Goal: Task Accomplishment & Management: Use online tool/utility

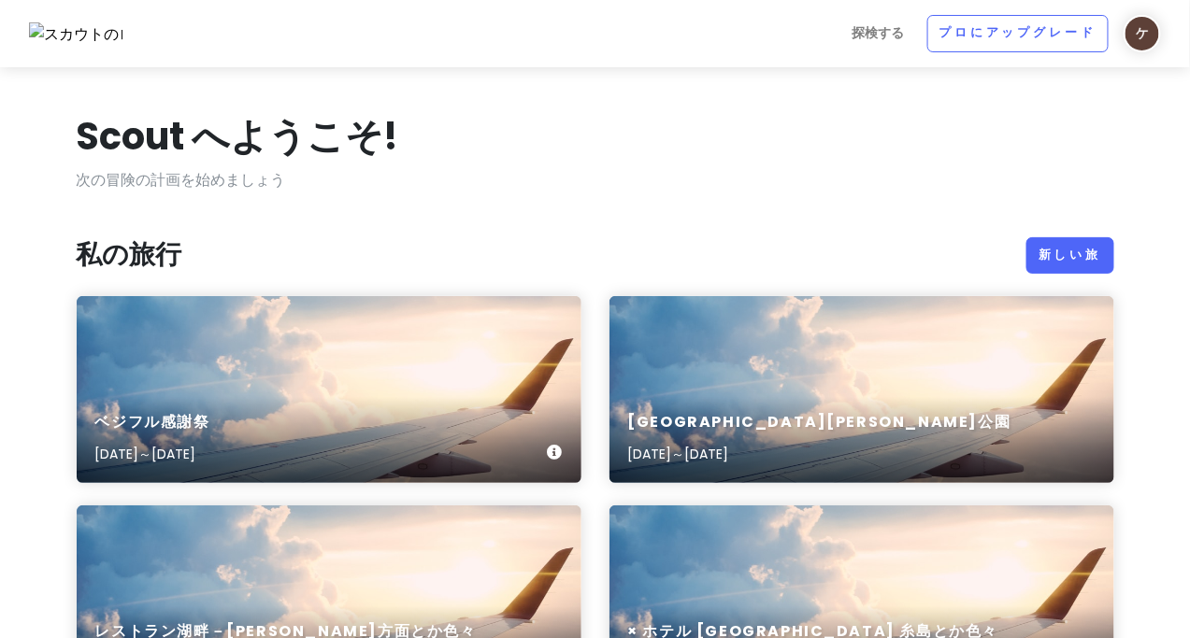
click at [407, 330] on div "ベジフル感謝祭 [DATE]～[DATE]" at bounding box center [329, 389] width 505 height 187
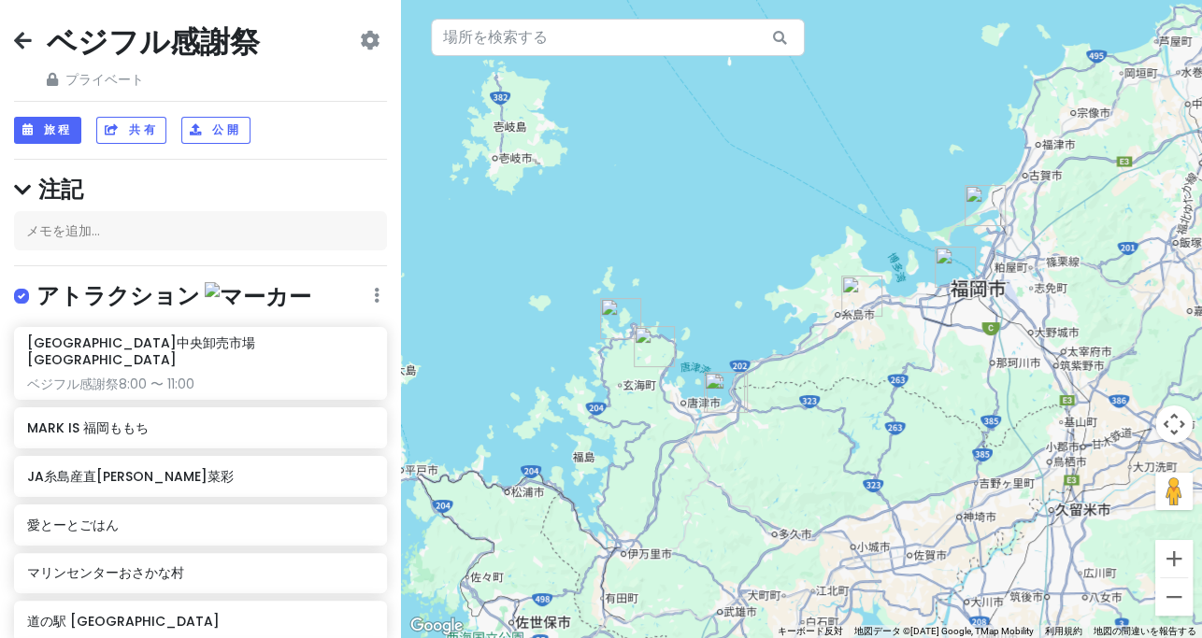
scroll to position [174, 0]
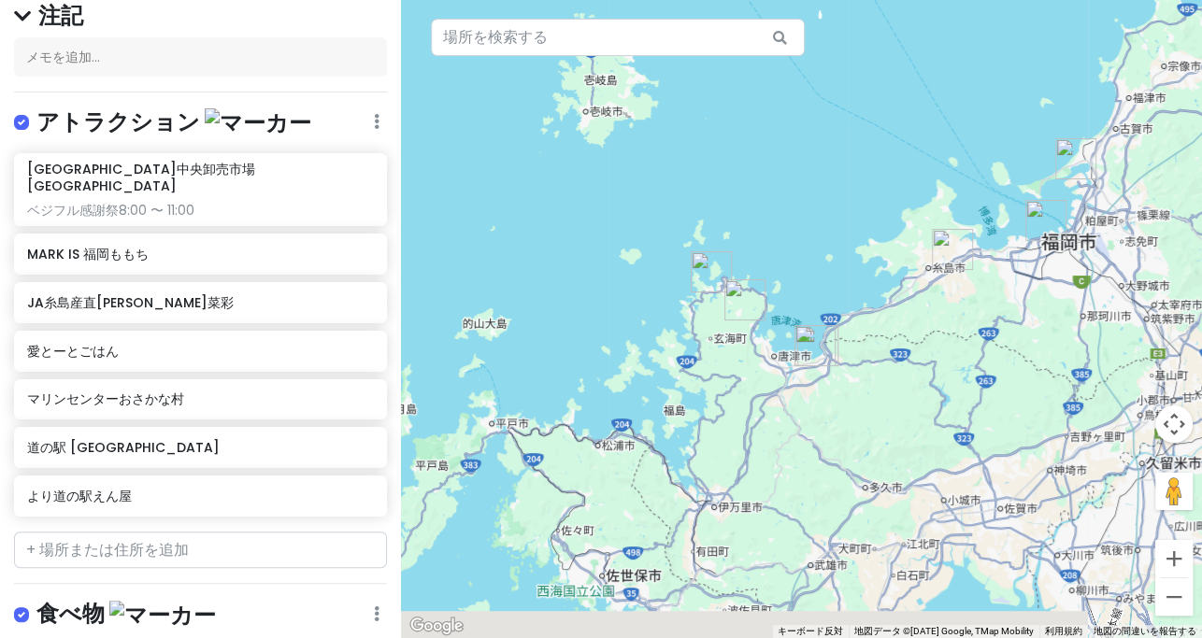
click at [681, 329] on div at bounding box center [801, 319] width 801 height 638
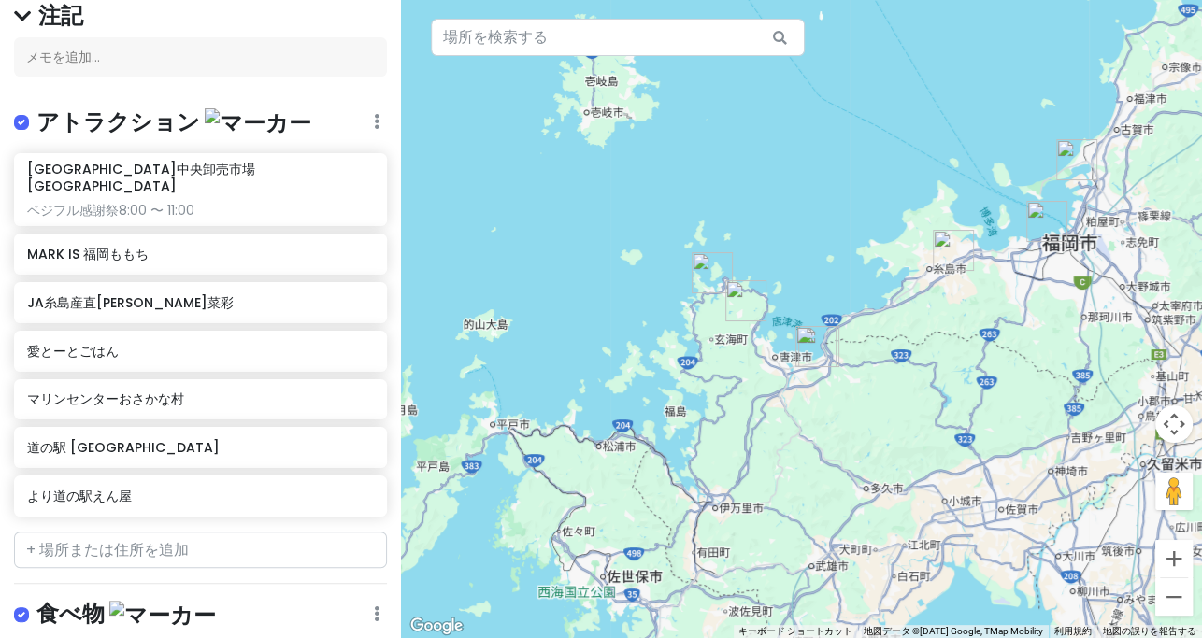
click at [681, 344] on img "愛しとーとごはん" at bounding box center [815, 346] width 41 height 41
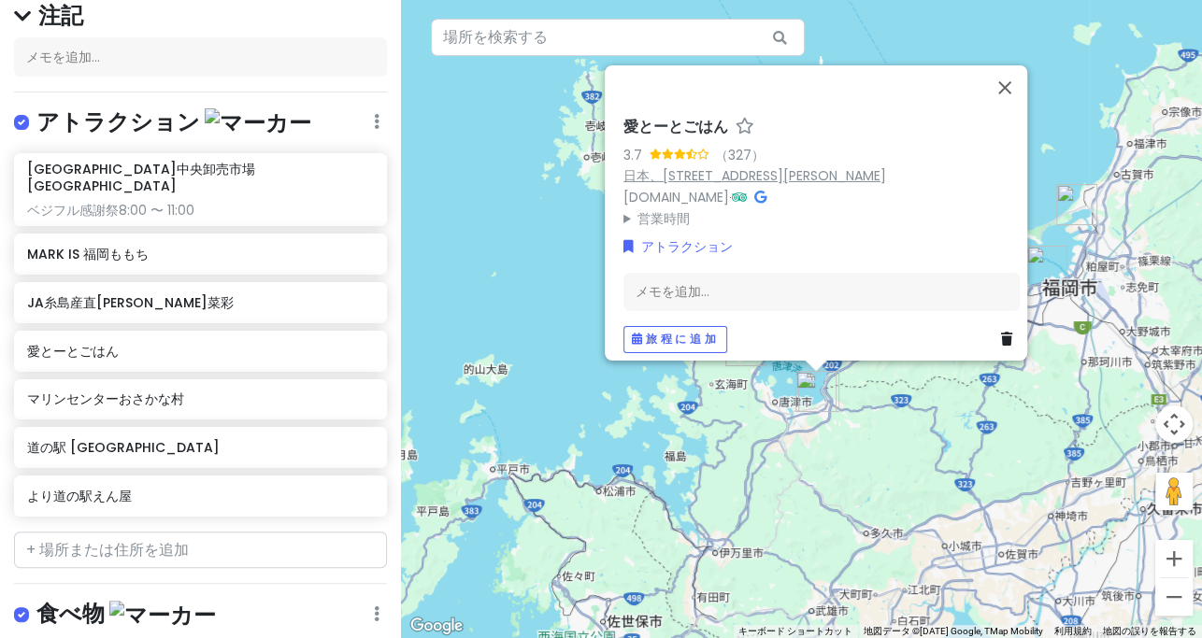
click at [681, 166] on font "日本、[STREET_ADDRESS][PERSON_NAME]" at bounding box center [754, 175] width 263 height 19
click at [681, 76] on button "閉じる" at bounding box center [1004, 86] width 45 height 45
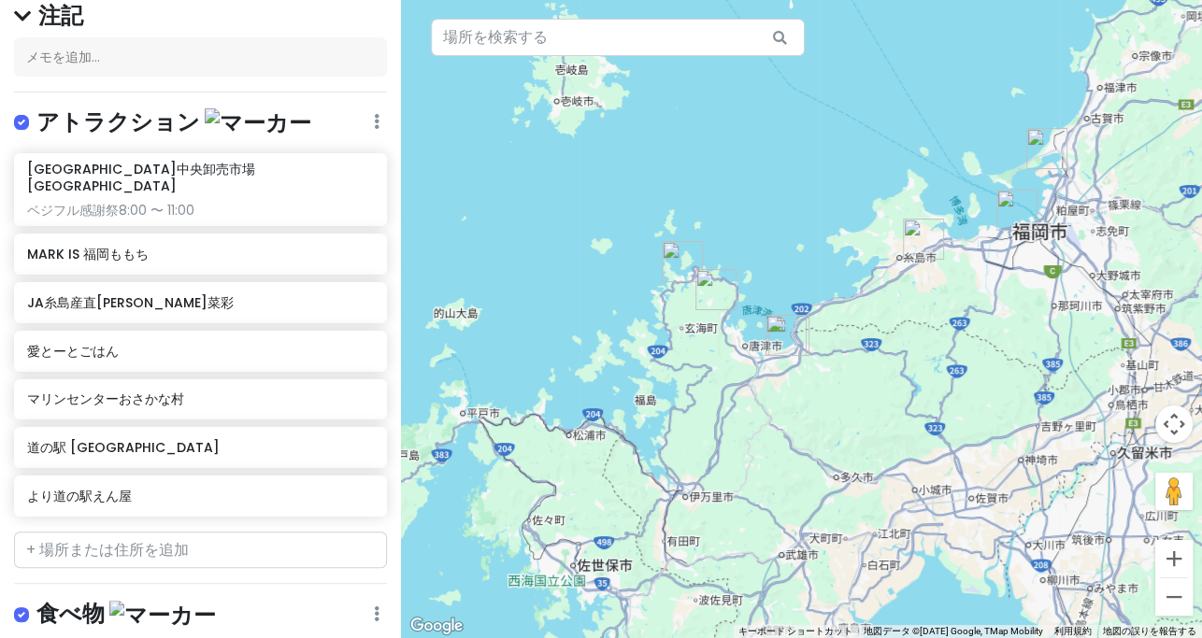
drag, startPoint x: 893, startPoint y: 435, endPoint x: 823, endPoint y: 303, distance: 148.8
click at [681, 303] on div "矢印キーを押して移動します。" at bounding box center [801, 319] width 801 height 638
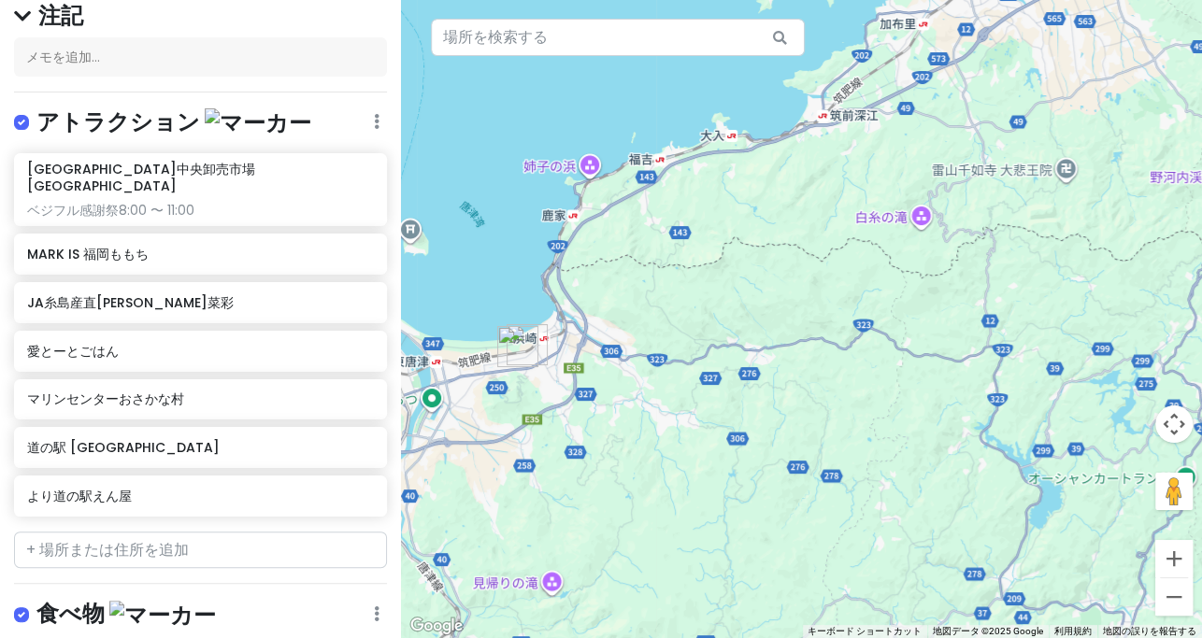
drag, startPoint x: 760, startPoint y: 231, endPoint x: 776, endPoint y: 305, distance: 75.5
click at [681, 323] on div at bounding box center [801, 319] width 801 height 638
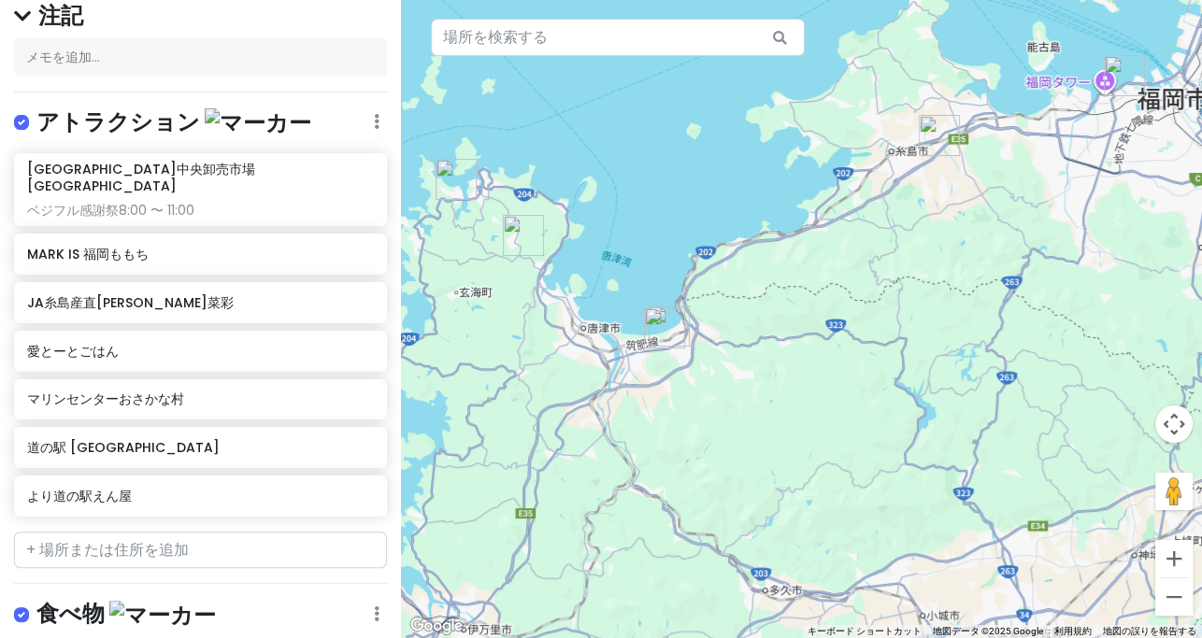
click at [132, 353] on div "[GEOGRAPHIC_DATA]中央卸売市場[GEOGRAPHIC_DATA] ベジフル感謝祭8:00 〜 11:00 MARK IS 福岡ももち JA[G…" at bounding box center [200, 338] width 401 height 371
click at [115, 344] on div "愛とーとごはん" at bounding box center [193, 351] width 333 height 26
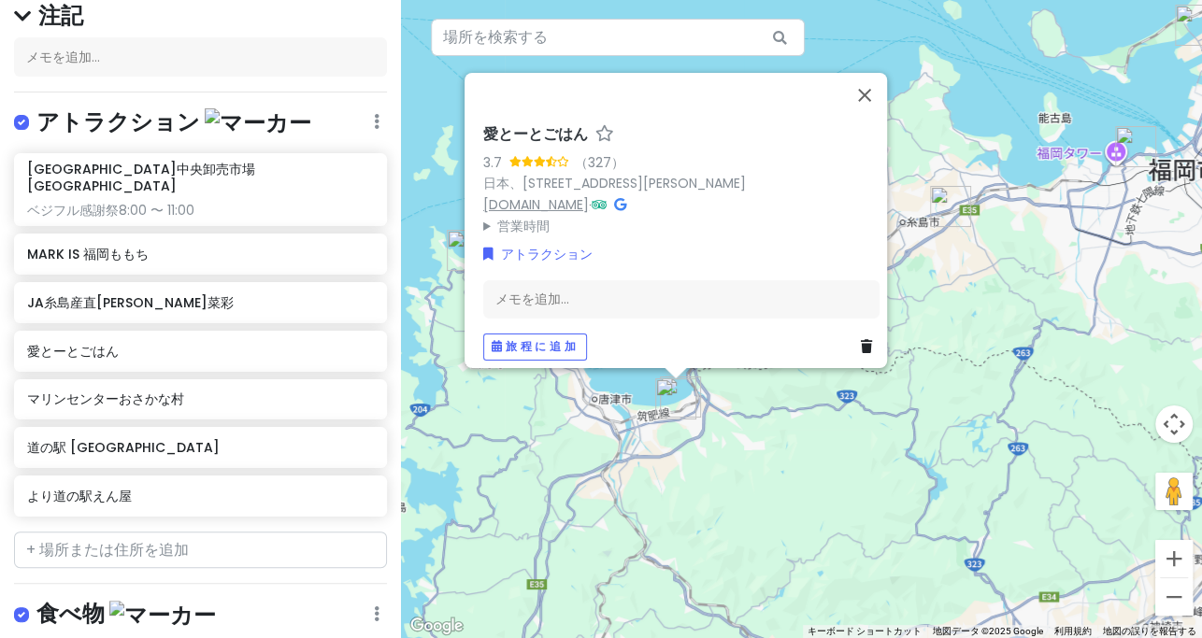
click at [523, 197] on font "[DOMAIN_NAME]" at bounding box center [536, 203] width 106 height 19
click at [681, 177] on font "日本、[STREET_ADDRESS][PERSON_NAME]" at bounding box center [614, 183] width 263 height 19
click at [170, 171] on font "[GEOGRAPHIC_DATA]中央卸売市場[GEOGRAPHIC_DATA]" at bounding box center [141, 178] width 228 height 36
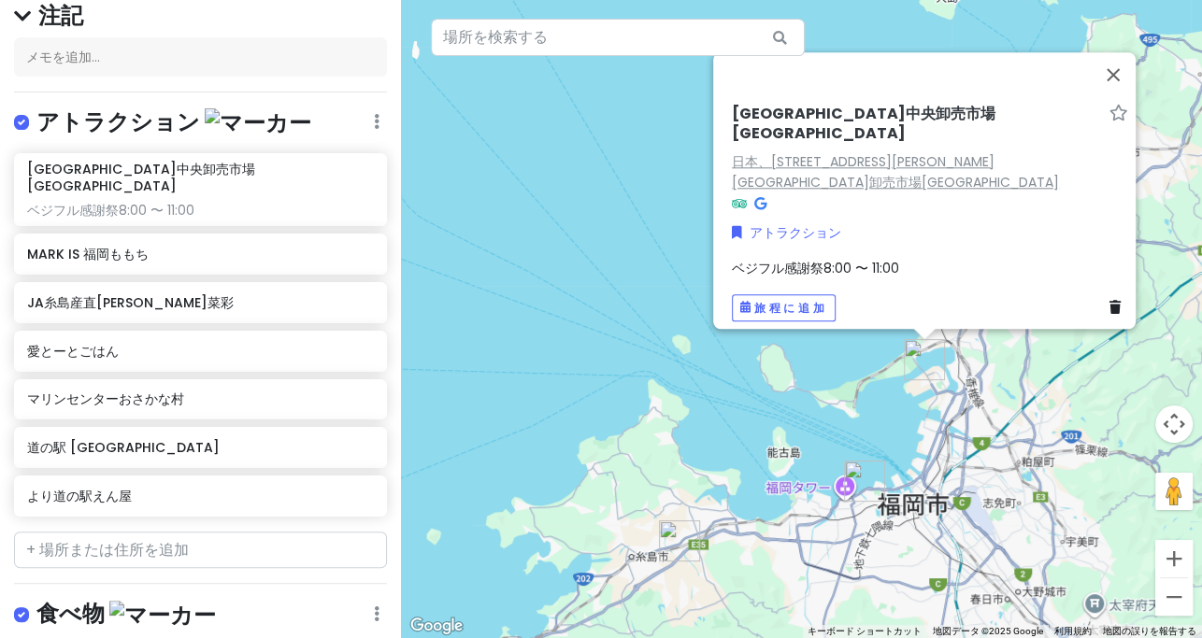
click at [681, 157] on font "日本、[STREET_ADDRESS][PERSON_NAME] [GEOGRAPHIC_DATA]卸売市場[GEOGRAPHIC_DATA]" at bounding box center [895, 171] width 327 height 40
click at [144, 349] on div "愛とーとごはん" at bounding box center [200, 351] width 373 height 41
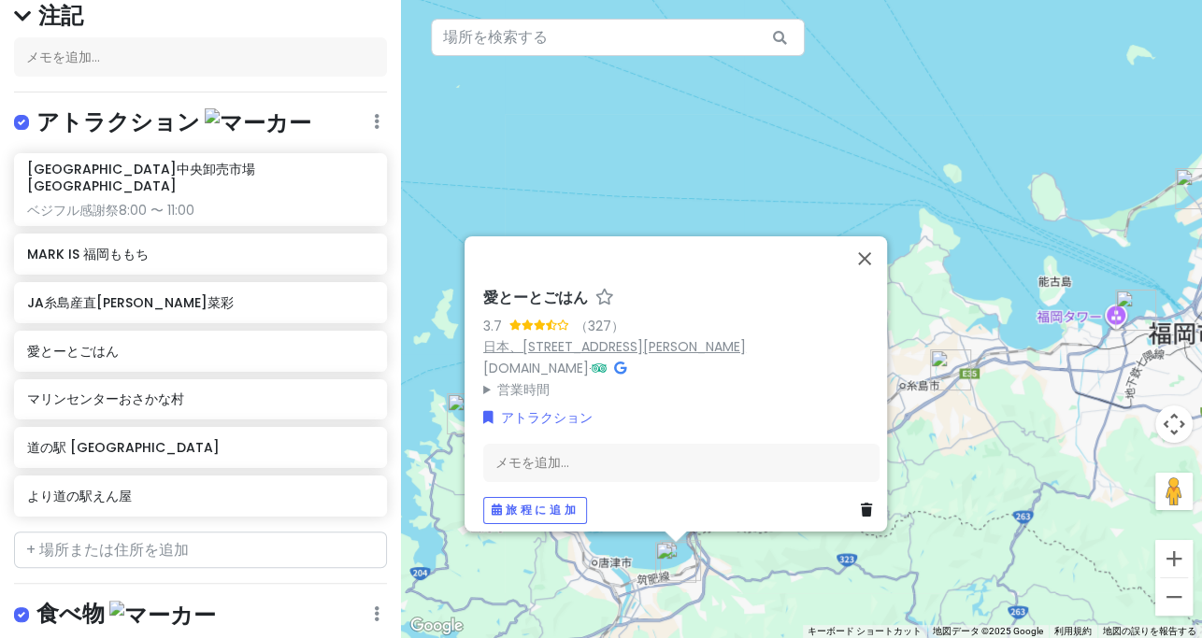
click at [640, 337] on font "日本、[STREET_ADDRESS][PERSON_NAME]" at bounding box center [614, 346] width 263 height 19
click at [681, 251] on button "閉じる" at bounding box center [864, 258] width 45 height 45
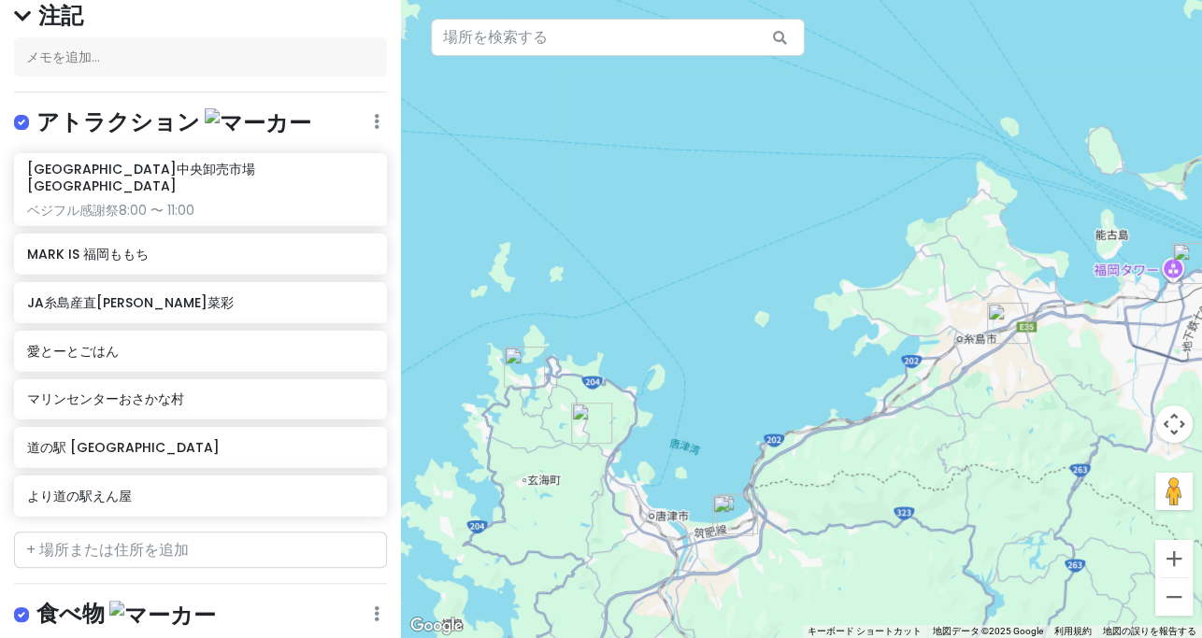
drag, startPoint x: 750, startPoint y: 428, endPoint x: 849, endPoint y: 337, distance: 133.6
click at [681, 337] on div at bounding box center [801, 319] width 801 height 638
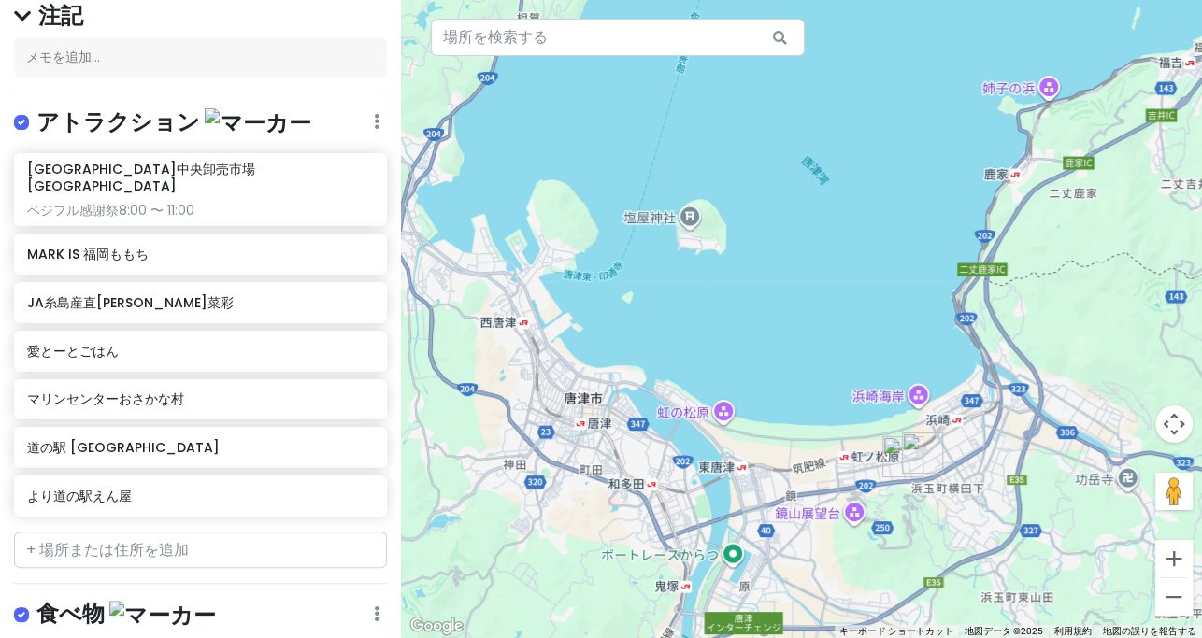
drag, startPoint x: 680, startPoint y: 347, endPoint x: 908, endPoint y: 361, distance: 228.5
click at [681, 361] on div at bounding box center [801, 319] width 801 height 638
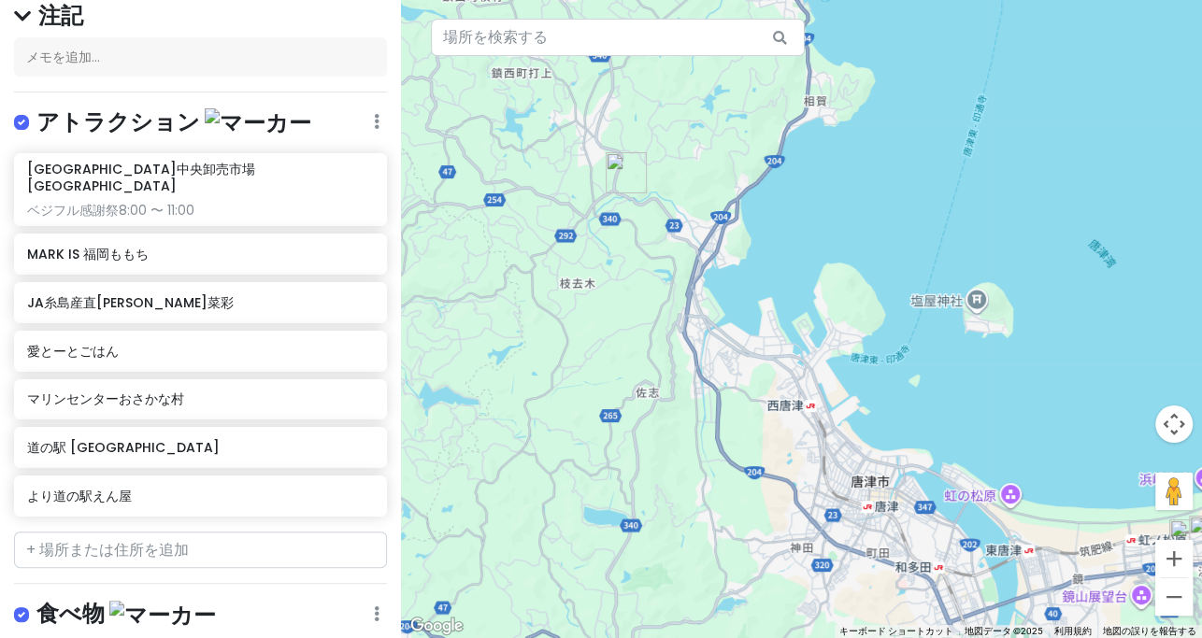
drag, startPoint x: 707, startPoint y: 260, endPoint x: 791, endPoint y: 347, distance: 121.0
click at [681, 347] on div at bounding box center [801, 319] width 801 height 638
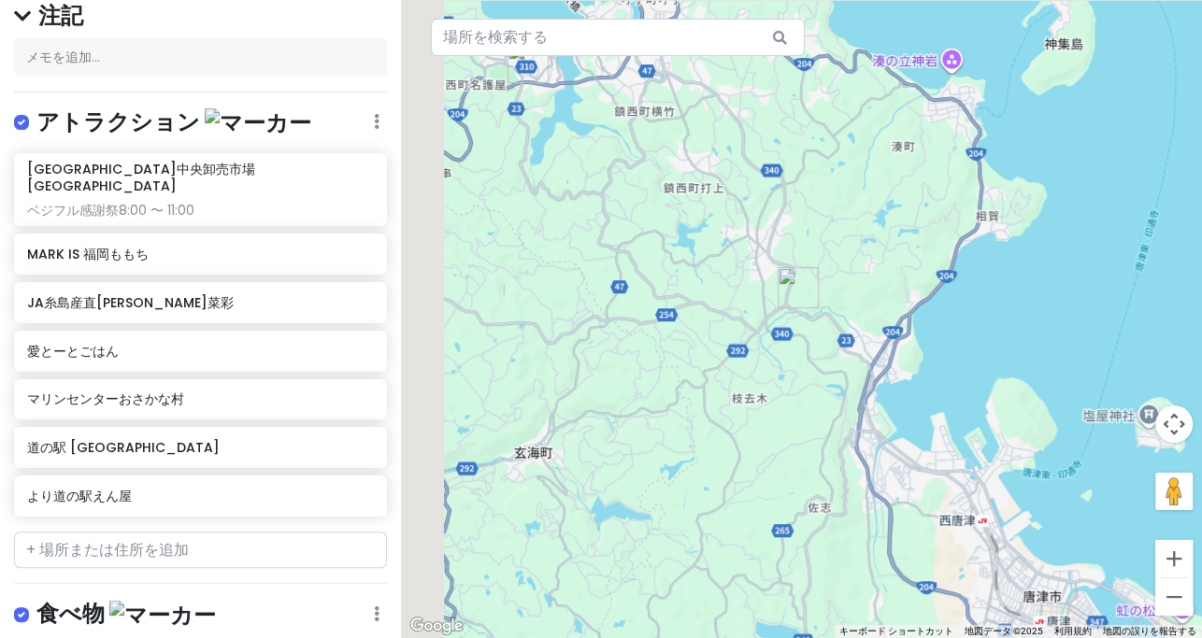
drag, startPoint x: 614, startPoint y: 196, endPoint x: 754, endPoint y: 289, distance: 168.0
click at [681, 289] on div at bounding box center [801, 319] width 801 height 638
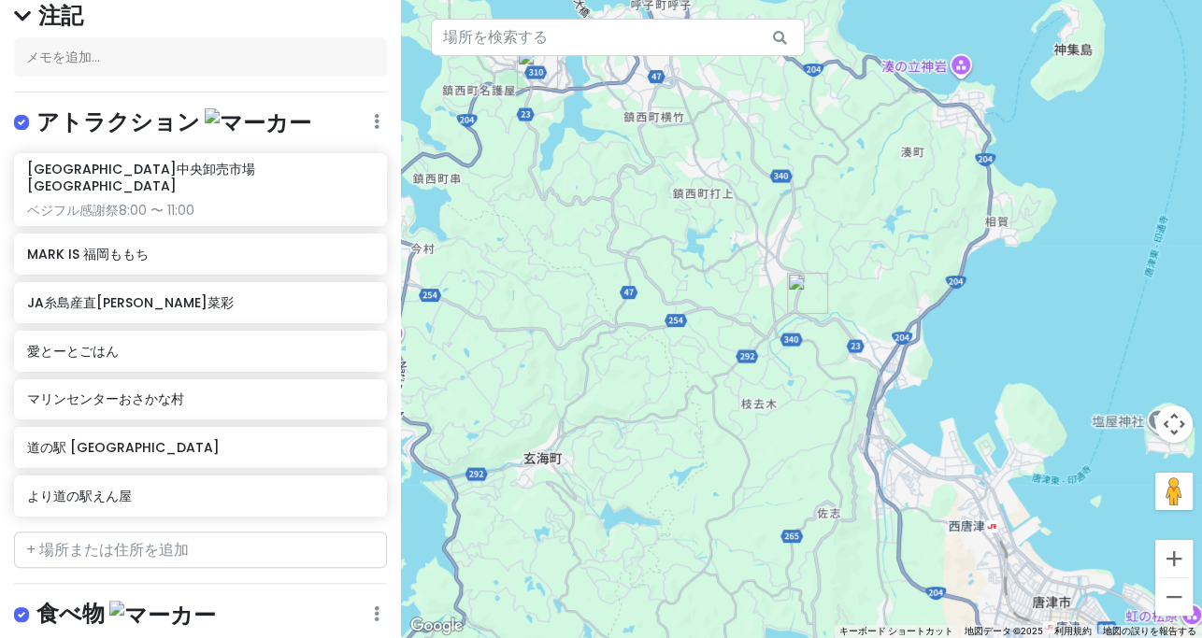
click at [681, 291] on img "より道の駅 えん屋" at bounding box center [807, 293] width 41 height 41
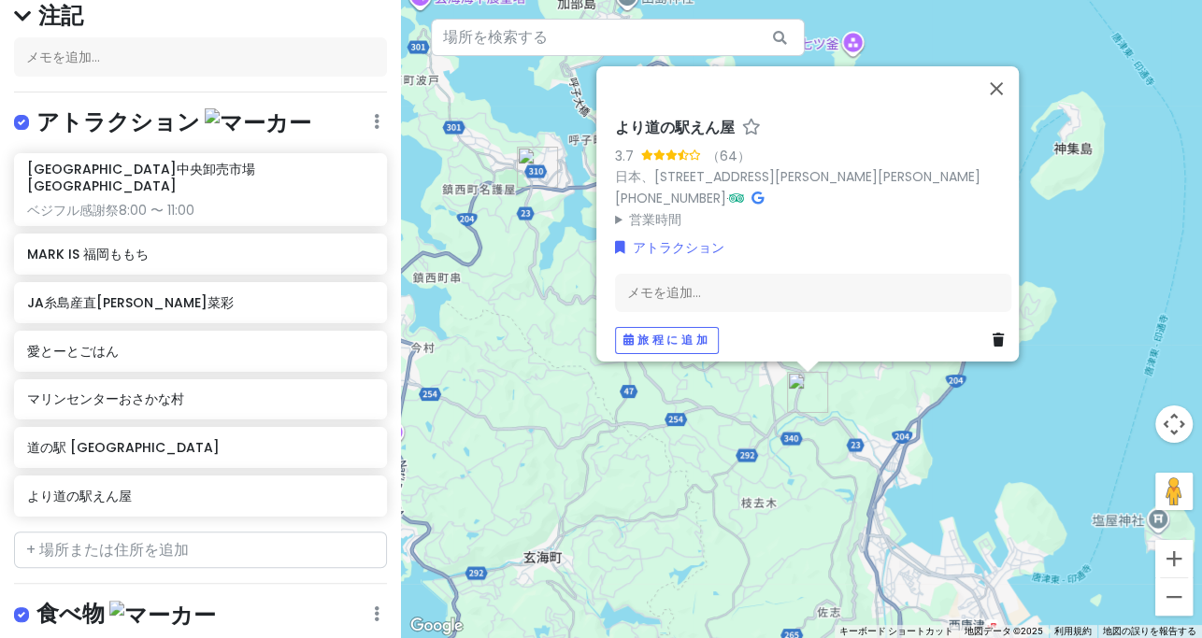
click at [536, 167] on img "道の駅 桃山天下市" at bounding box center [537, 167] width 41 height 41
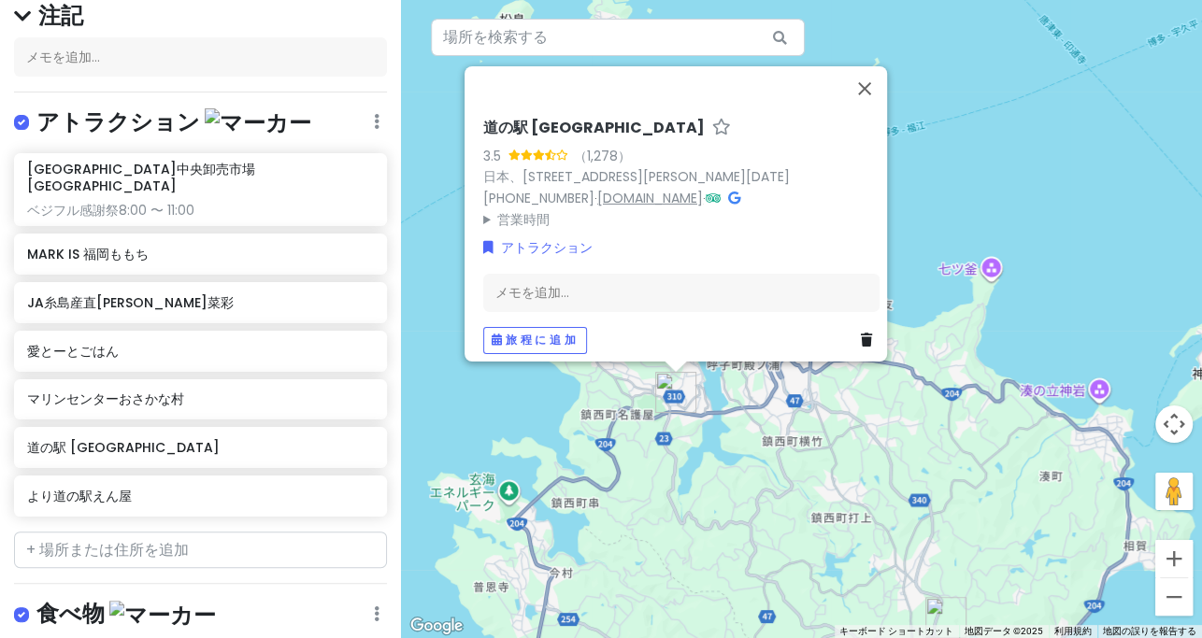
click at [614, 188] on font "[DOMAIN_NAME]" at bounding box center [650, 197] width 106 height 19
click at [681, 167] on font "日本、[STREET_ADDRESS][PERSON_NAME][DATE]" at bounding box center [636, 176] width 307 height 19
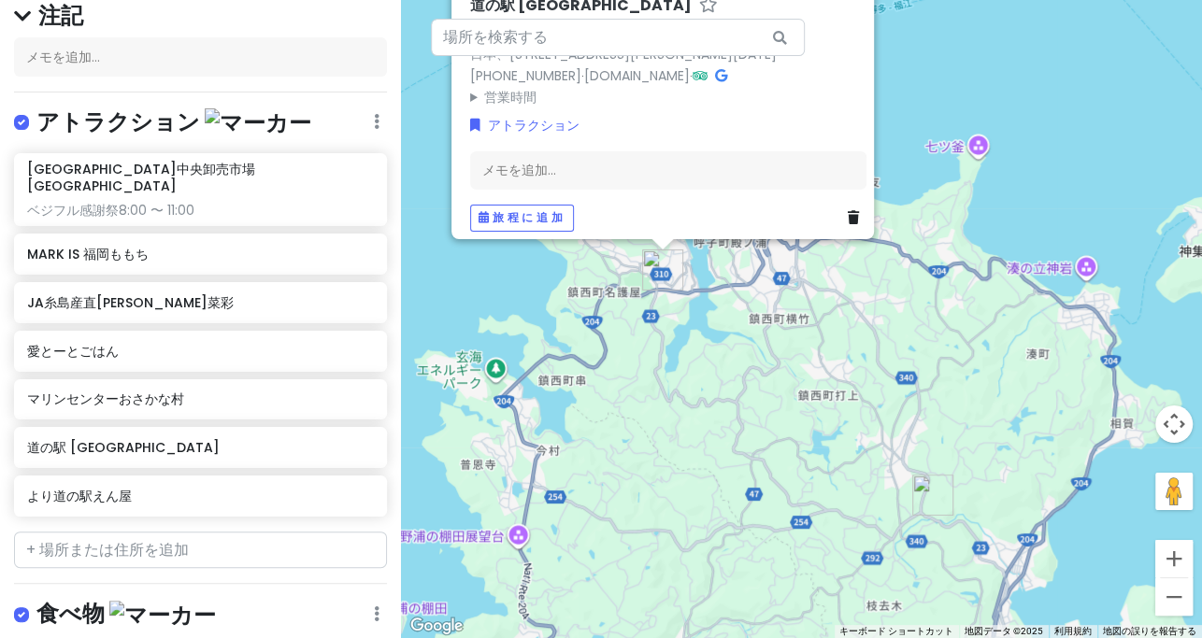
drag, startPoint x: 626, startPoint y: 514, endPoint x: 579, endPoint y: 325, distance: 194.5
click at [579, 325] on div "道の駅 [GEOGRAPHIC_DATA] 3.5 （1,278） 日本、[STREET_ADDRESS][PERSON_NAME][DATE] [PHONE…" at bounding box center [801, 319] width 801 height 638
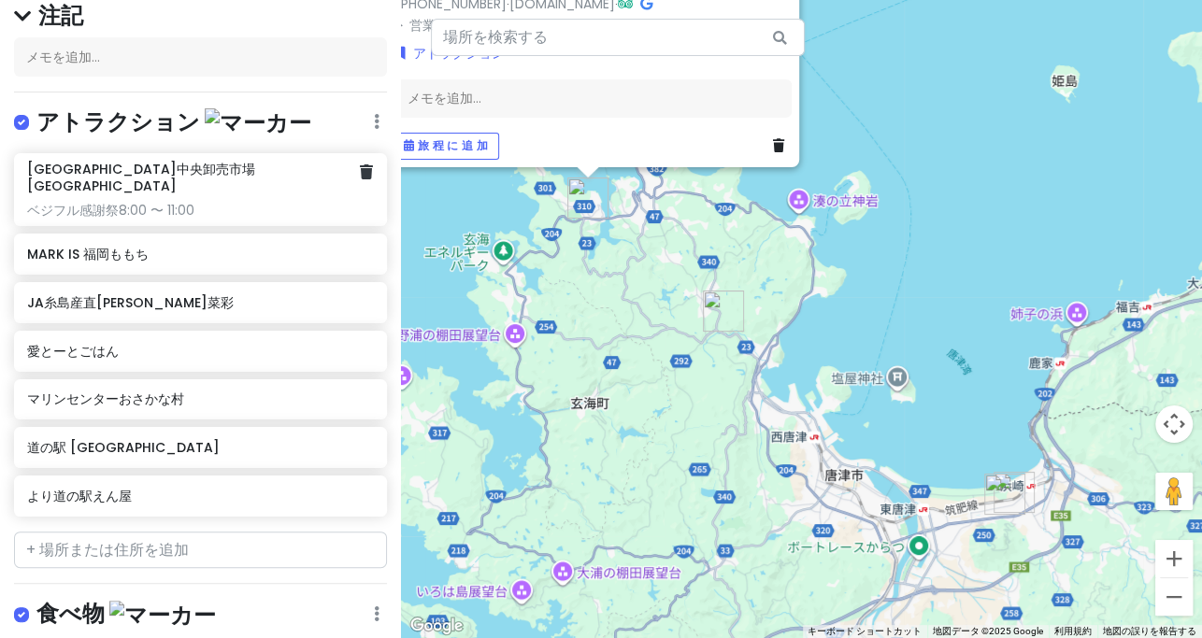
click at [176, 176] on div "[GEOGRAPHIC_DATA]中央卸売市場[GEOGRAPHIC_DATA] ベジフル感謝祭8:00 〜 11:00" at bounding box center [200, 190] width 346 height 59
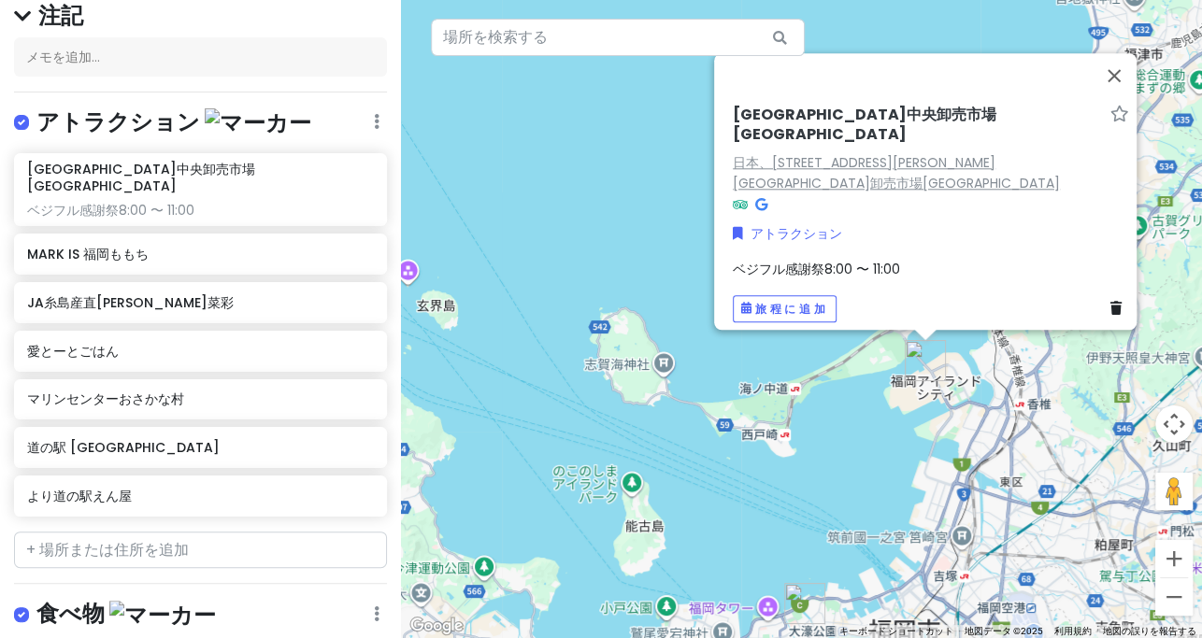
click at [681, 155] on font "日本、[STREET_ADDRESS][PERSON_NAME] [GEOGRAPHIC_DATA]卸売市場[GEOGRAPHIC_DATA]" at bounding box center [896, 172] width 327 height 40
click at [360, 338] on link at bounding box center [366, 350] width 13 height 24
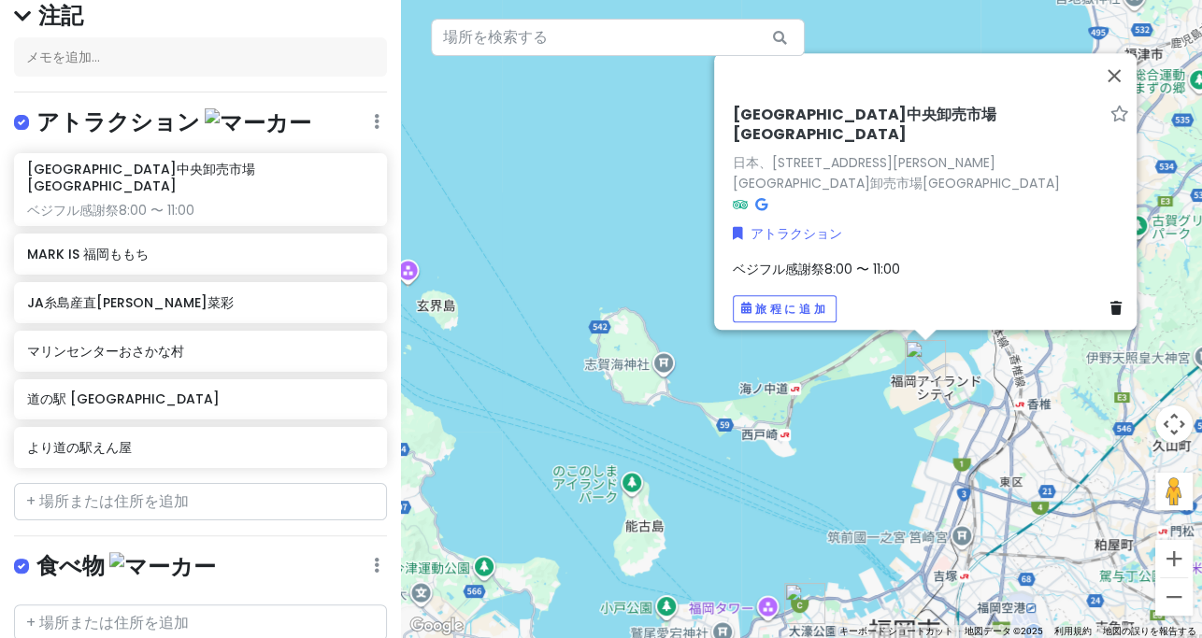
click at [350, 343] on h6 "マリンセンターおさかな村" at bounding box center [200, 351] width 346 height 17
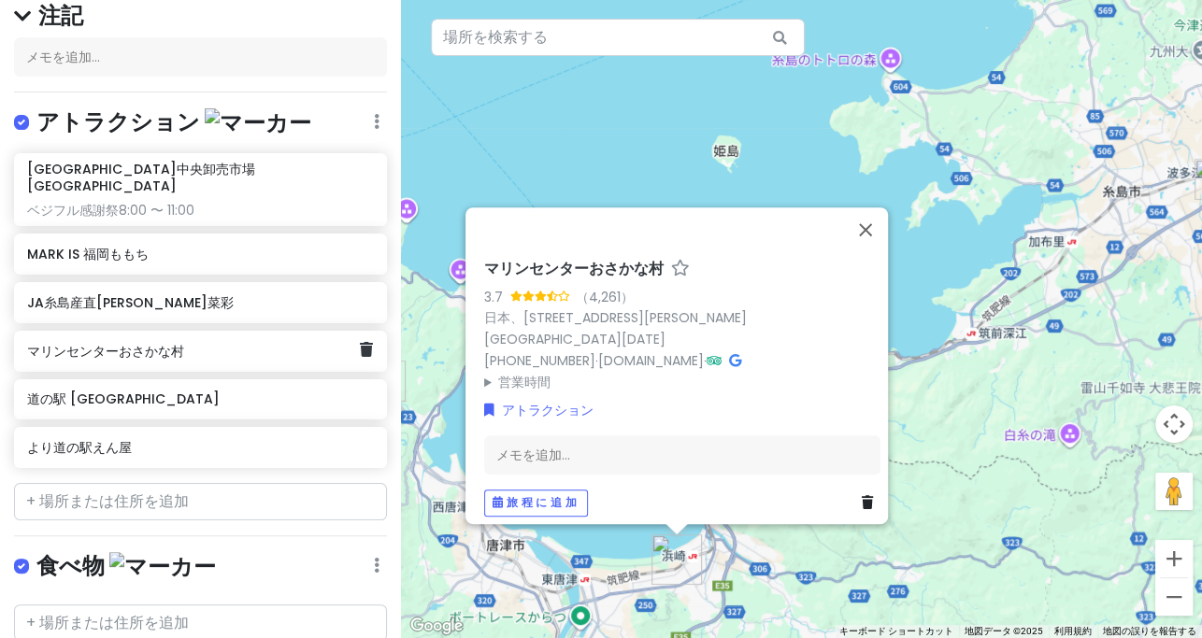
click at [357, 346] on div "マリンセンターおさかな村" at bounding box center [200, 351] width 373 height 41
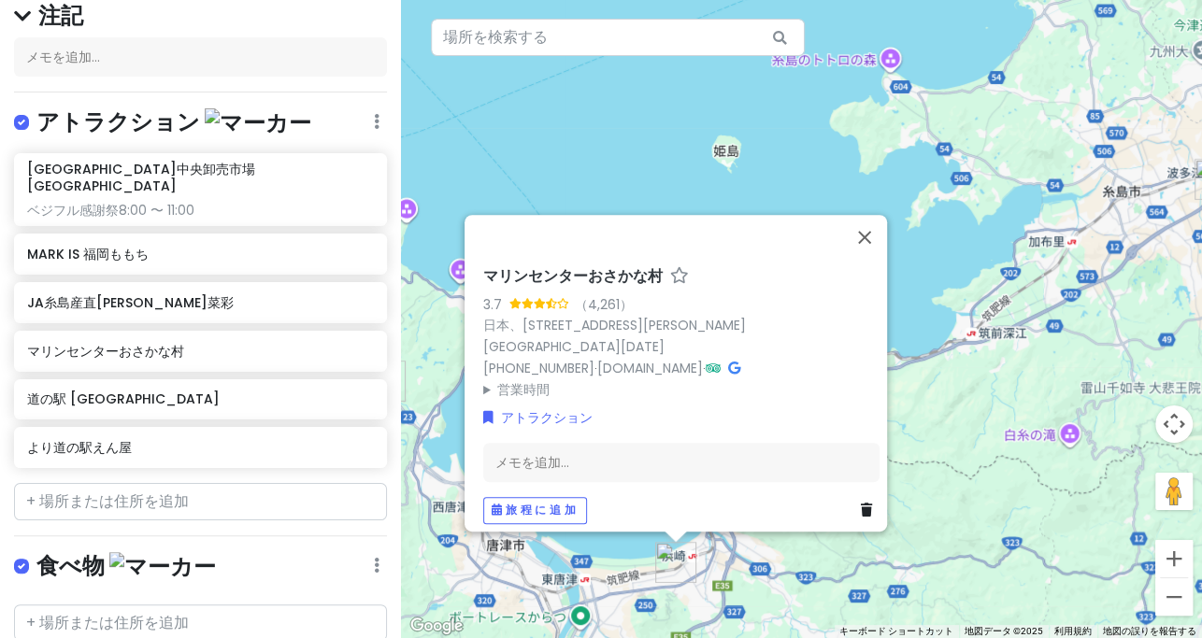
click at [681, 506] on link at bounding box center [870, 510] width 19 height 21
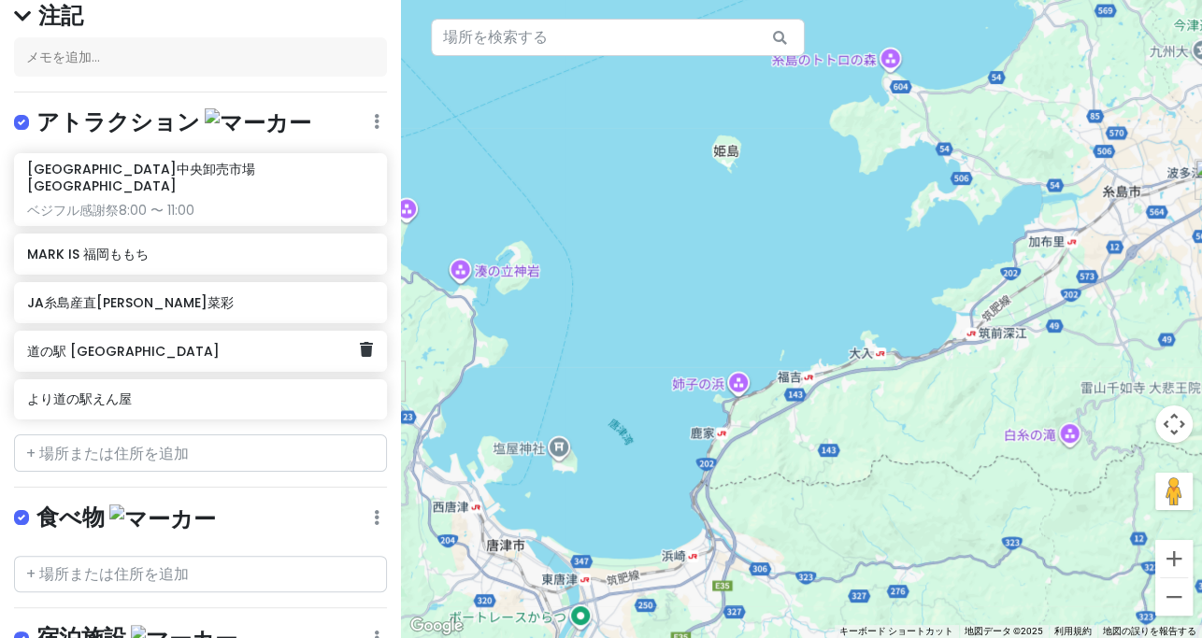
click at [347, 350] on div "道の駅 [GEOGRAPHIC_DATA]" at bounding box center [200, 351] width 373 height 41
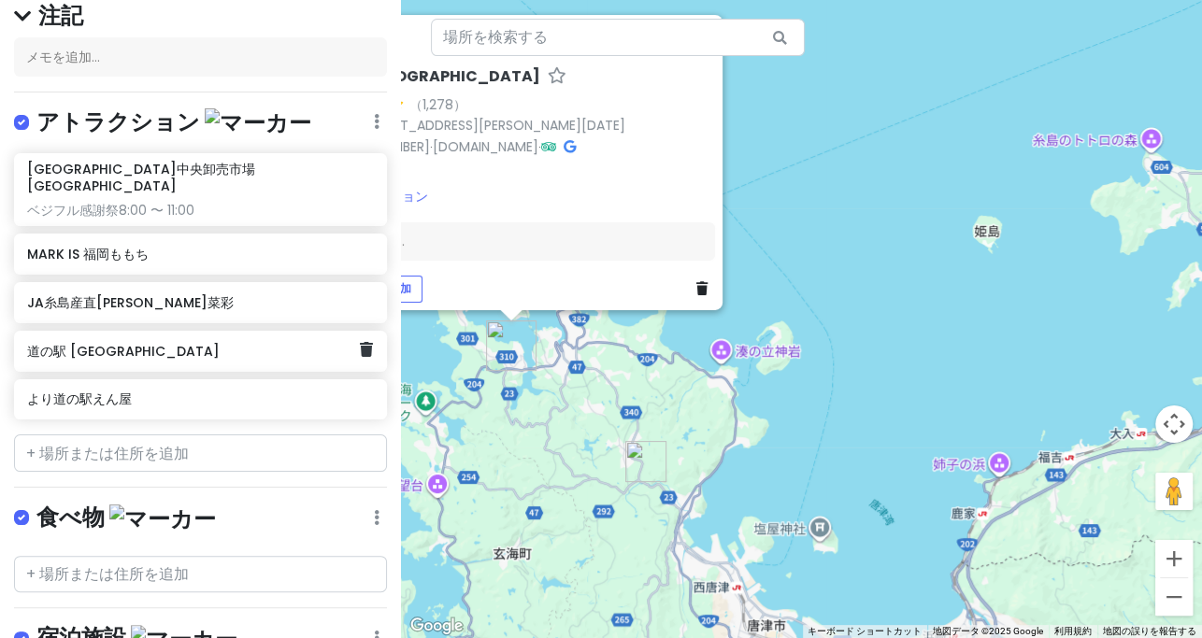
click at [351, 346] on div "道の駅 [GEOGRAPHIC_DATA]" at bounding box center [200, 351] width 373 height 41
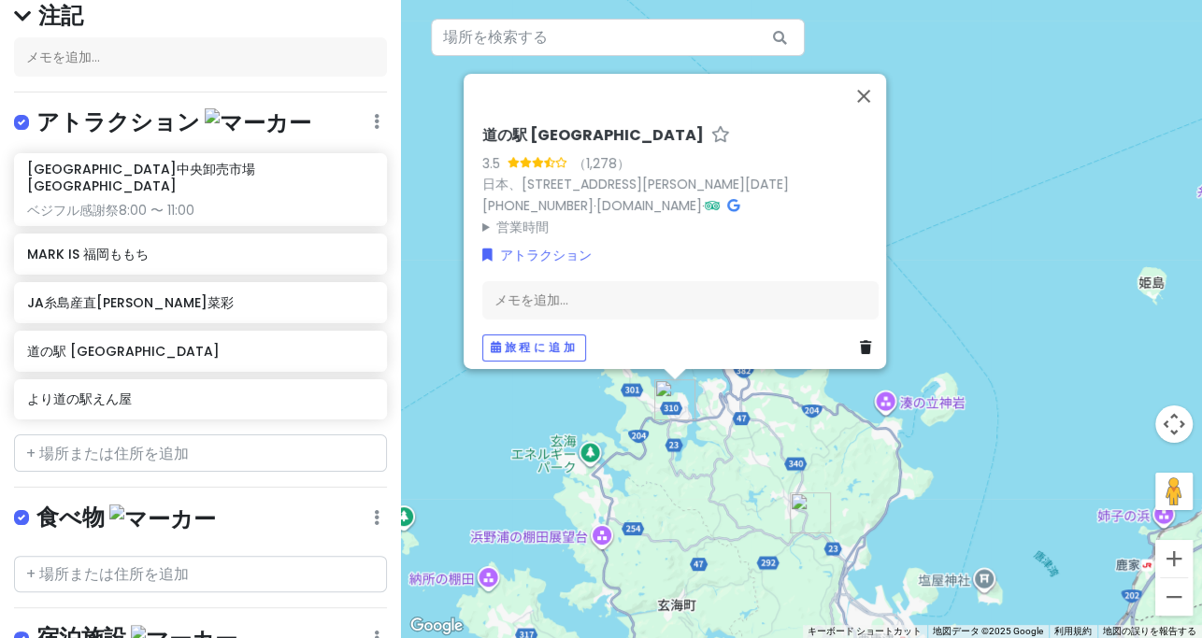
click at [681, 341] on icon at bounding box center [865, 347] width 11 height 13
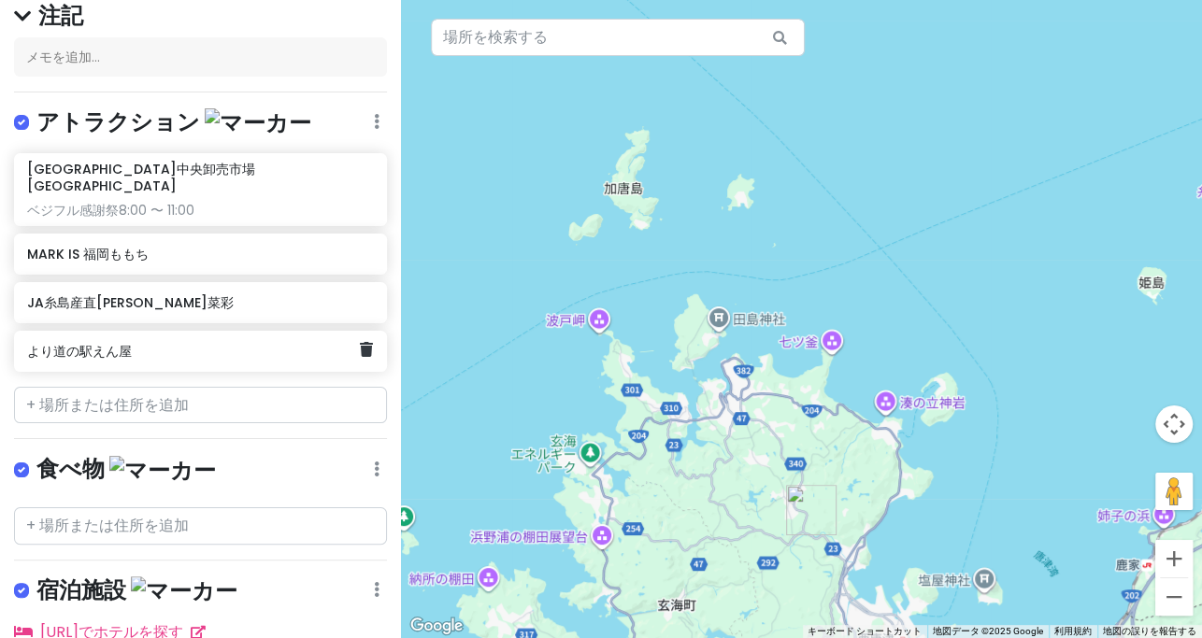
click at [352, 344] on div "より道の駅えん屋" at bounding box center [200, 351] width 373 height 41
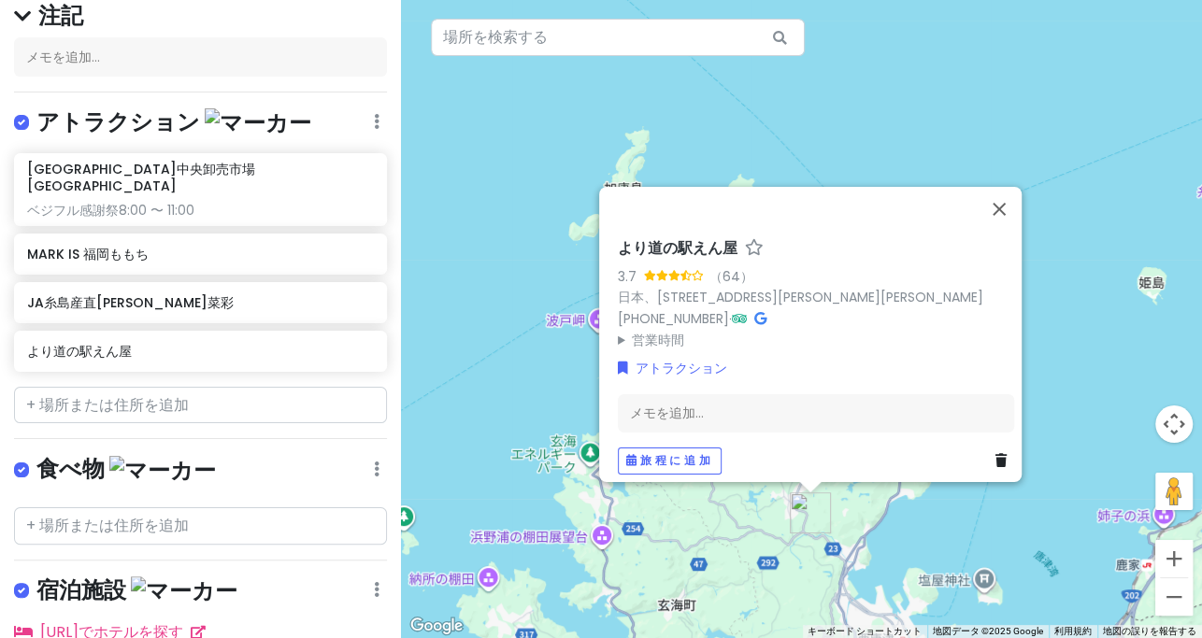
click at [681, 454] on icon at bounding box center [1000, 460] width 11 height 13
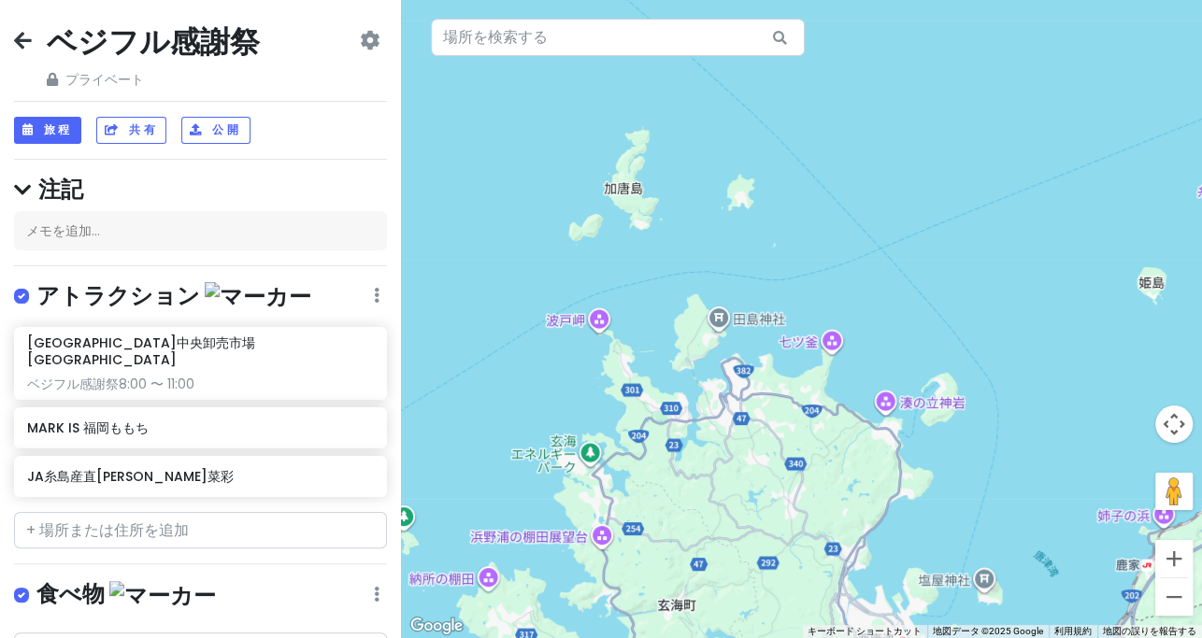
click at [350, 293] on div "アトラクション 編集 再注文 リストを削除" at bounding box center [200, 300] width 373 height 38
click at [374, 295] on icon at bounding box center [377, 295] width 6 height 15
click at [137, 512] on input "text" at bounding box center [200, 530] width 373 height 37
paste input "鳥栖プレミアム・アウトレット"
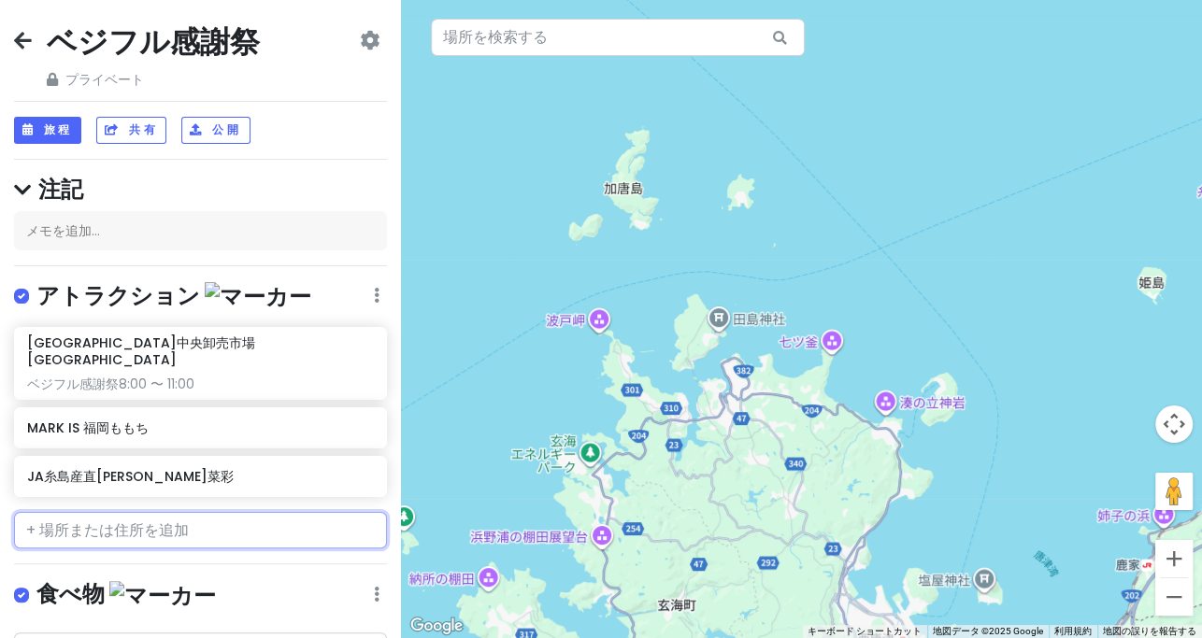
type input "鳥栖プレミアム・アウトレット"
click at [111, 564] on font "鳥栖プレミアム・アウトレット" at bounding box center [128, 573] width 183 height 19
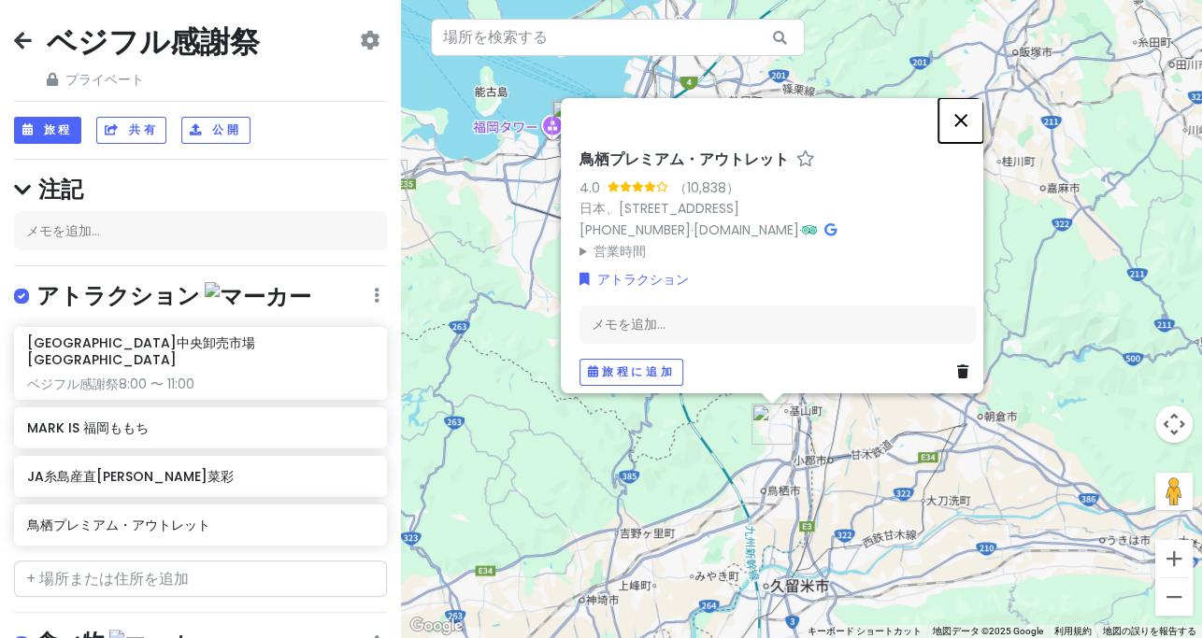
click at [681, 107] on button "閉じる" at bounding box center [960, 119] width 45 height 45
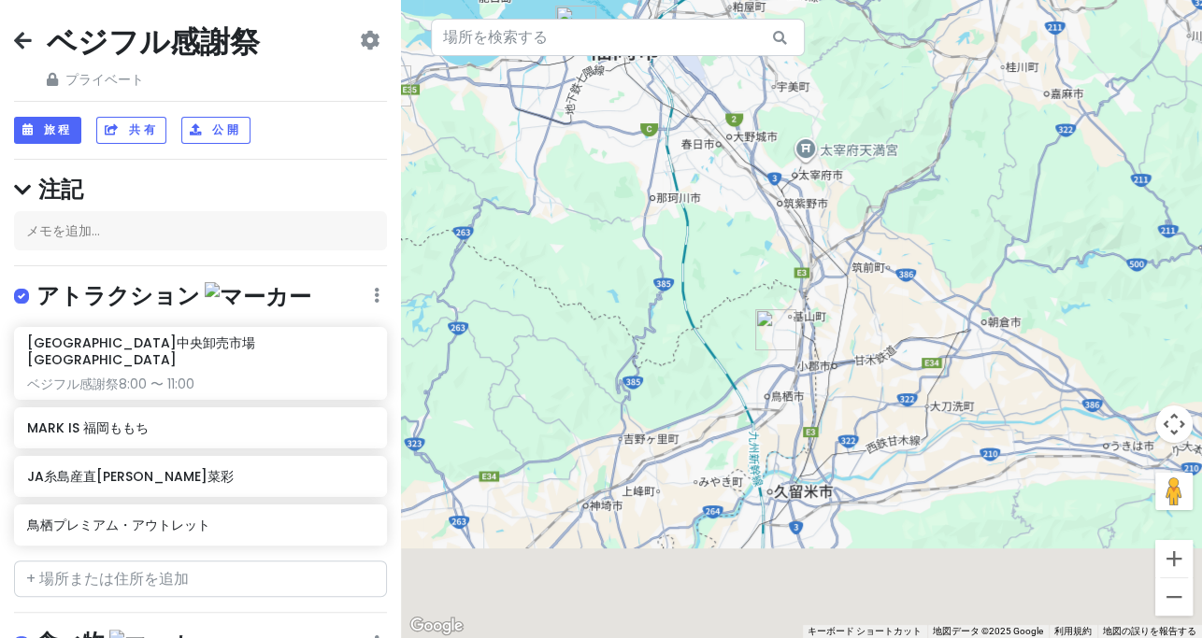
drag, startPoint x: 943, startPoint y: 353, endPoint x: 953, endPoint y: 249, distance: 105.2
click at [681, 249] on div at bounding box center [801, 319] width 801 height 638
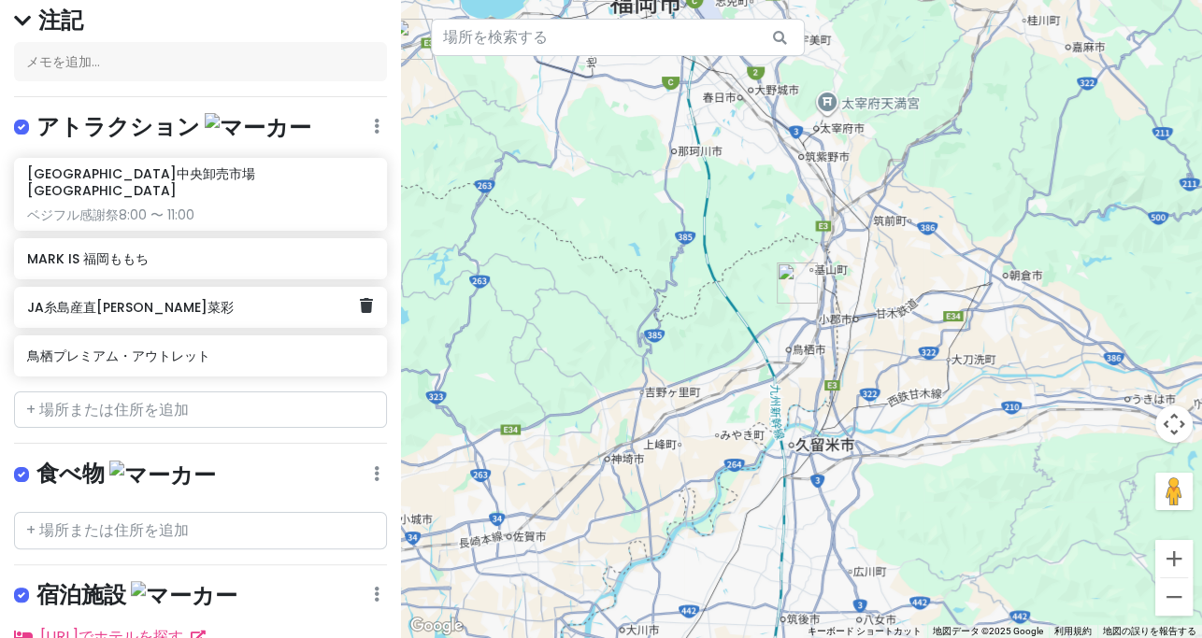
scroll to position [174, 0]
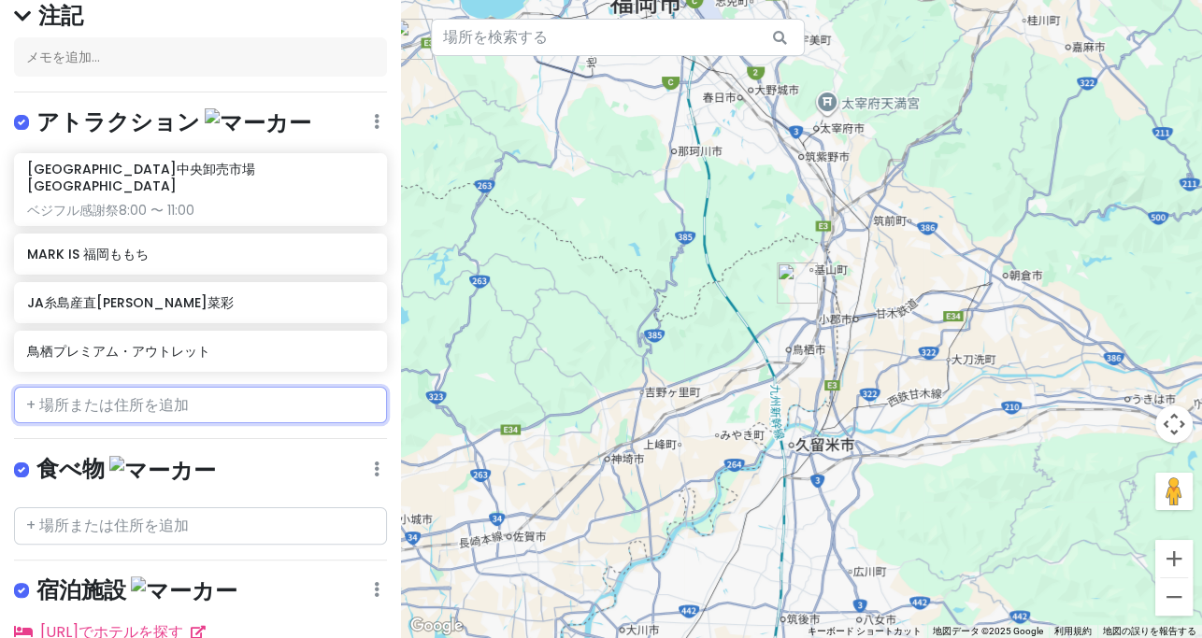
click at [109, 387] on input "text" at bounding box center [200, 405] width 373 height 37
paste input "[GEOGRAPHIC_DATA][PERSON_NAME]店"
type input "[GEOGRAPHIC_DATA][PERSON_NAME]店"
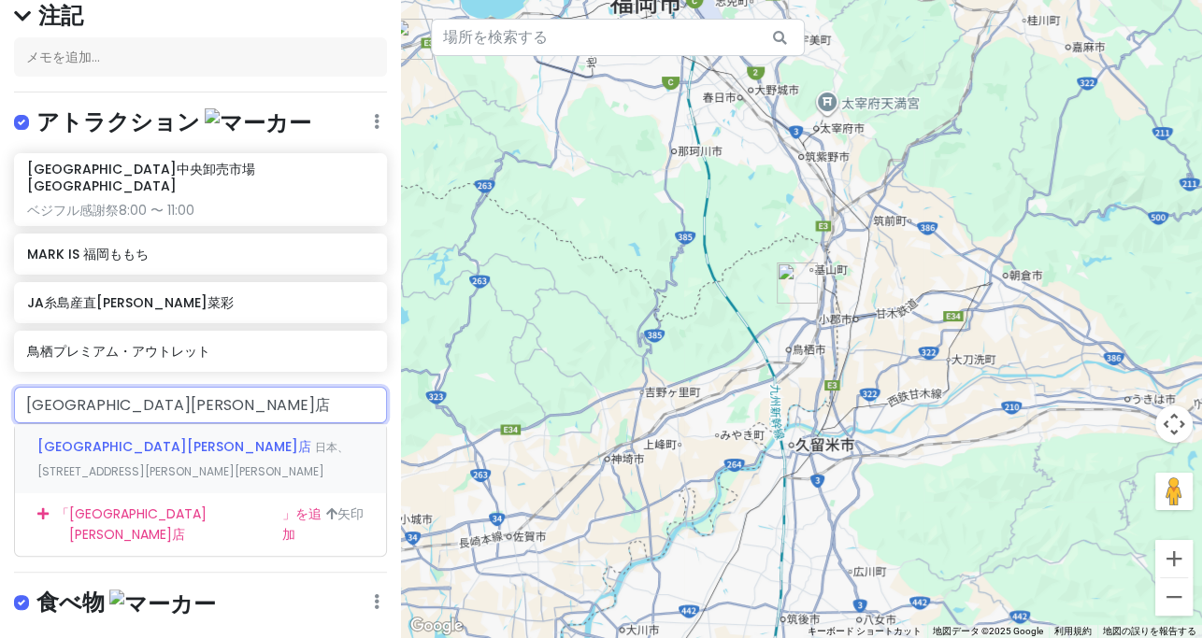
click at [130, 437] on font "[GEOGRAPHIC_DATA][PERSON_NAME]店" at bounding box center [174, 446] width 274 height 19
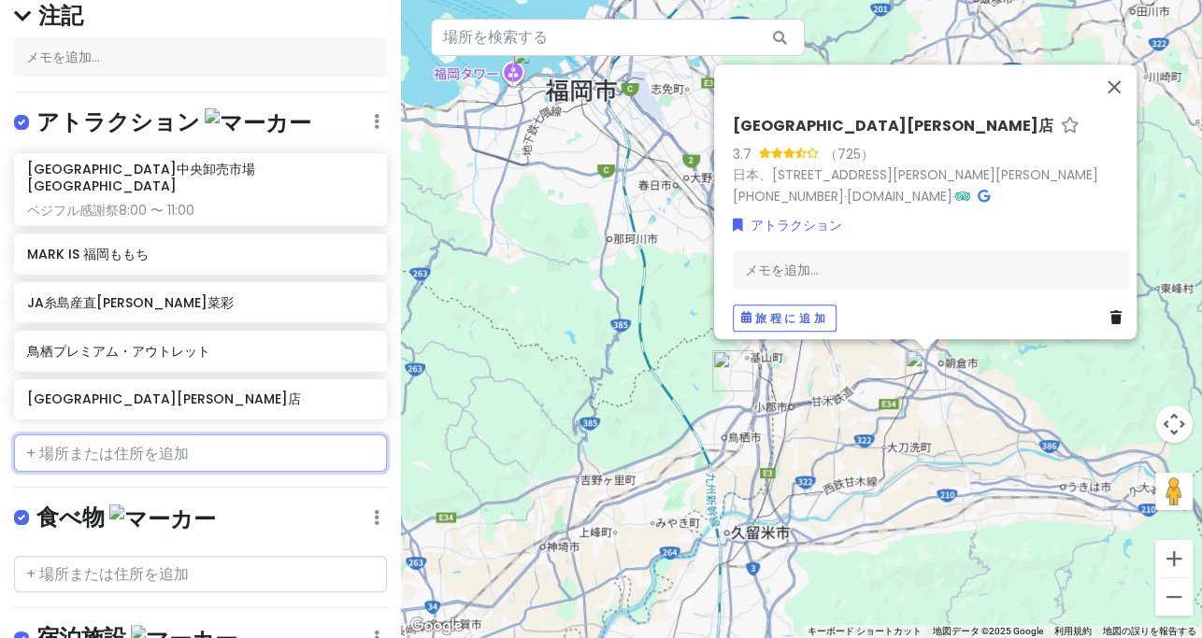
click at [227, 437] on input "text" at bounding box center [200, 453] width 373 height 37
paste input "[PERSON_NAME]の湯"
type input "[PERSON_NAME]の湯"
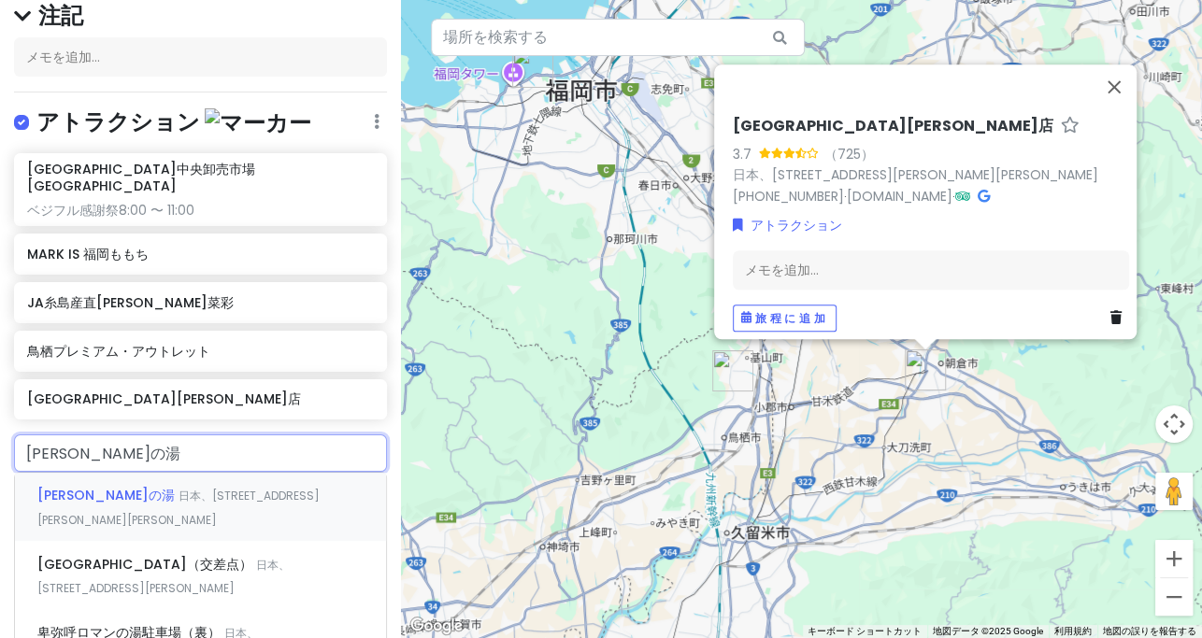
click at [126, 486] on font "[PERSON_NAME]の湯" at bounding box center [105, 495] width 137 height 19
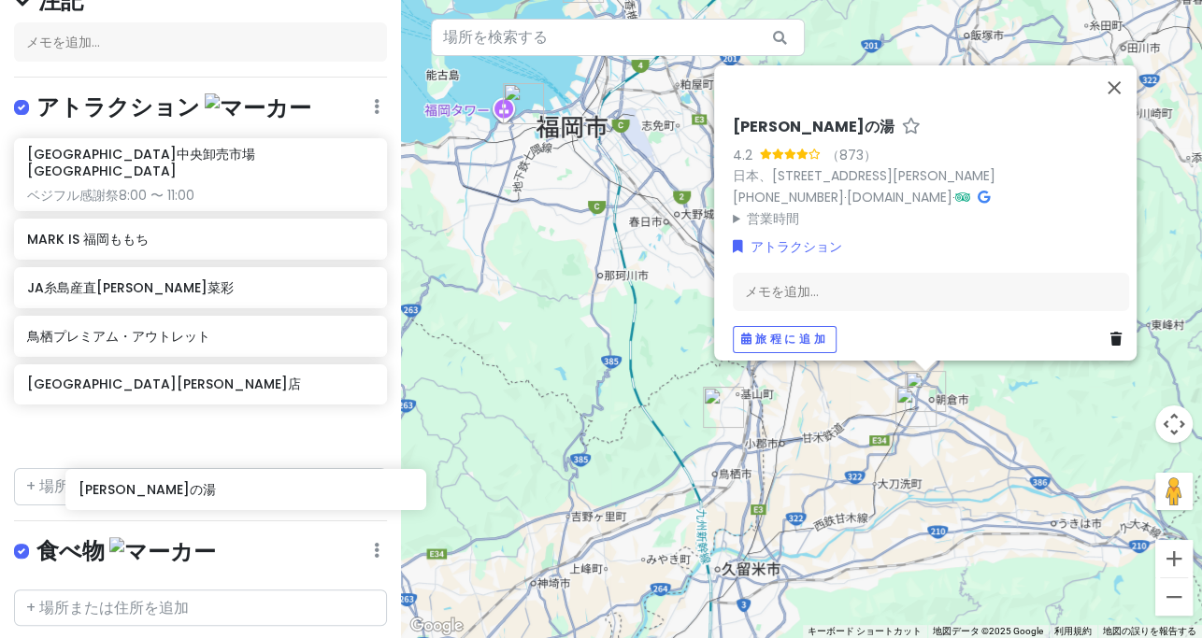
scroll to position [189, 0]
drag, startPoint x: 205, startPoint y: 440, endPoint x: 185, endPoint y: 429, distance: 22.6
click at [185, 429] on div "[GEOGRAPHIC_DATA]中央卸売市場[GEOGRAPHIC_DATA] ベジフル感謝祭8:00 〜 11:00 MARK IS 福岡ももち JA[G…" at bounding box center [200, 299] width 401 height 322
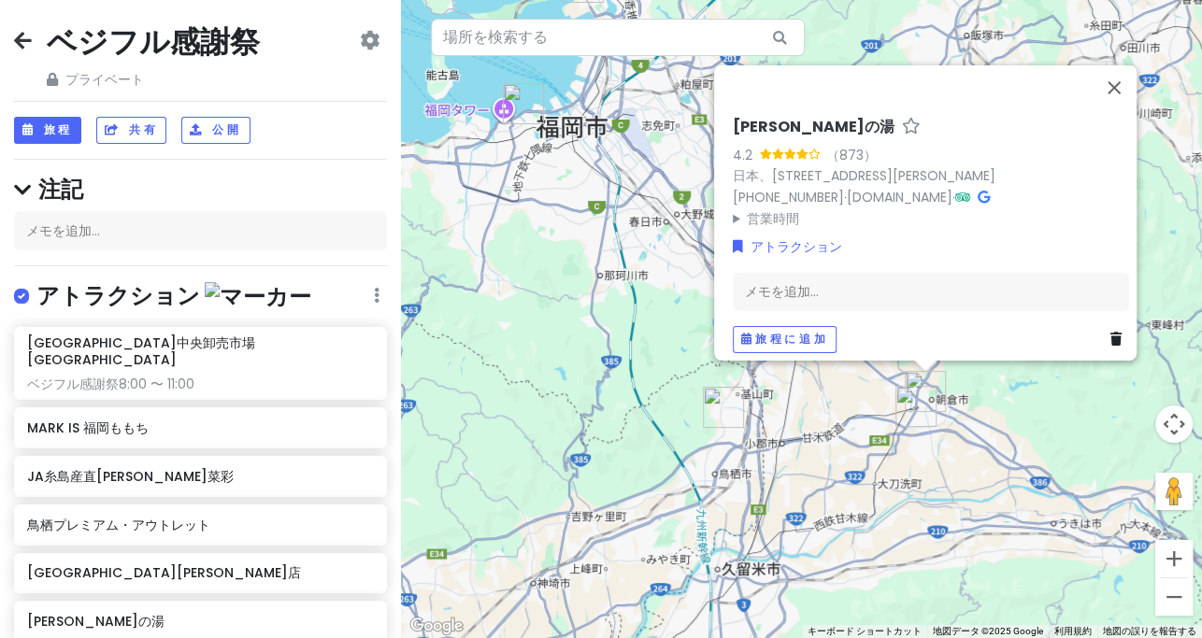
click at [360, 45] on icon at bounding box center [370, 40] width 20 height 15
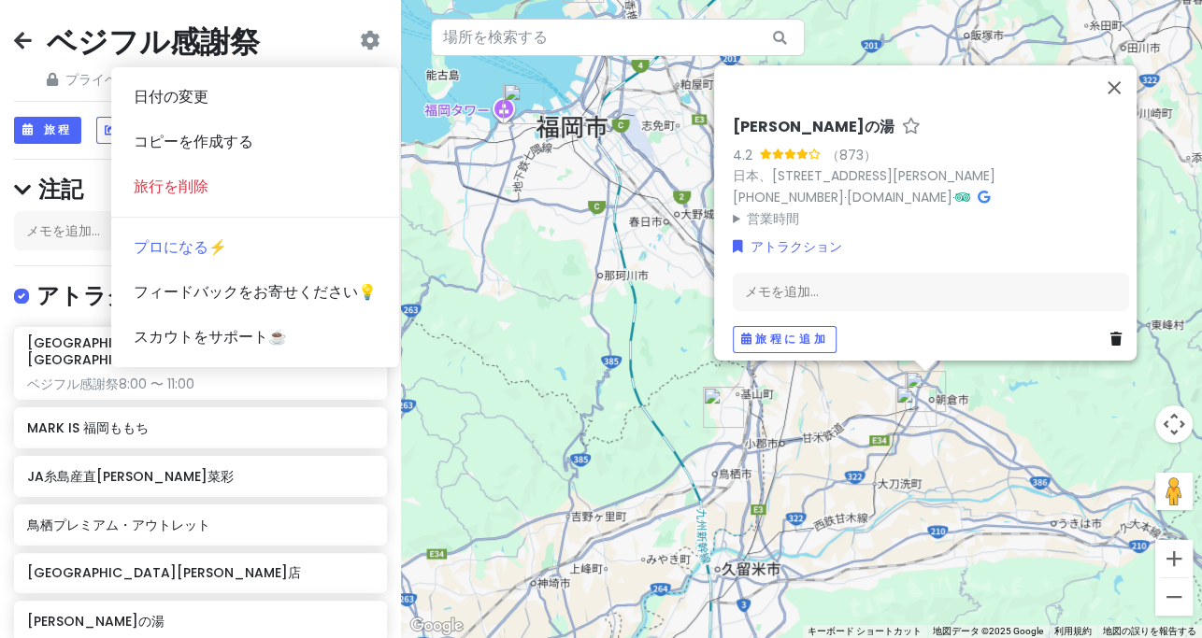
click at [341, 52] on div "ベジフル感謝祭 プライベート 日付の変更 コピーを作成する 旅行を削除 プロになる⚡️ フィードバックをお寄せください💡 スカウトをサポート☕️" at bounding box center [200, 55] width 373 height 67
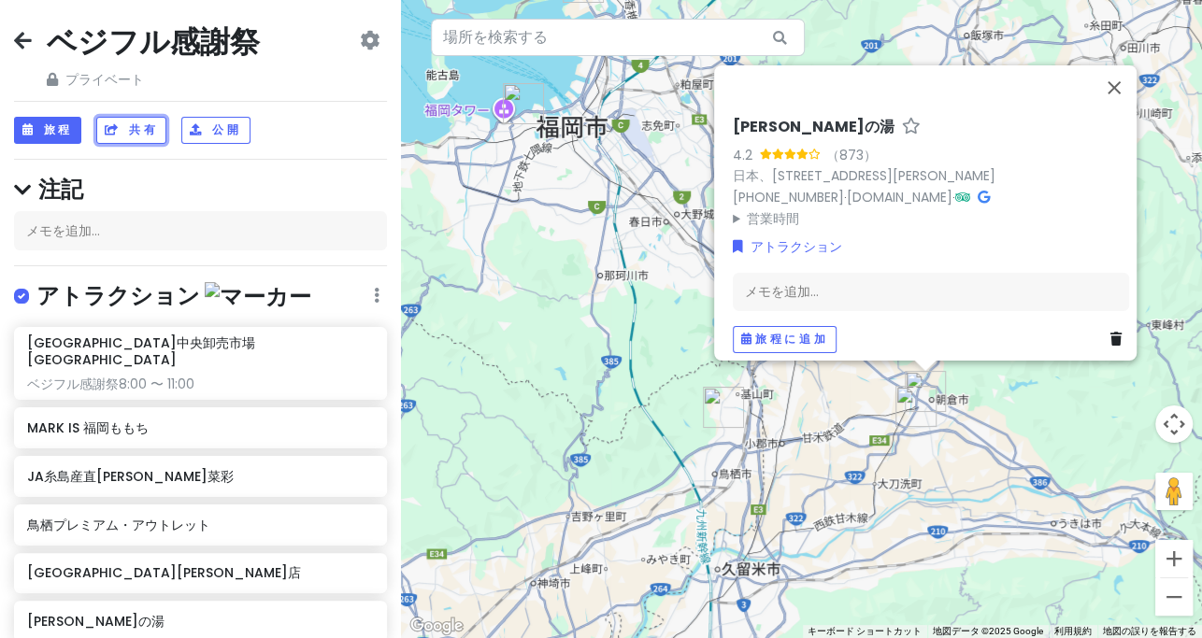
click at [119, 143] on div "ベジフル感謝祭 プライベート 日付の変更 コピーを作成する 旅行を削除 プロになる⚡️ フィードバックをお寄せください💡 スカウトをサポート☕️ 旅程 共有 …" at bounding box center [200, 319] width 401 height 638
click at [151, 137] on font "共有" at bounding box center [143, 129] width 29 height 16
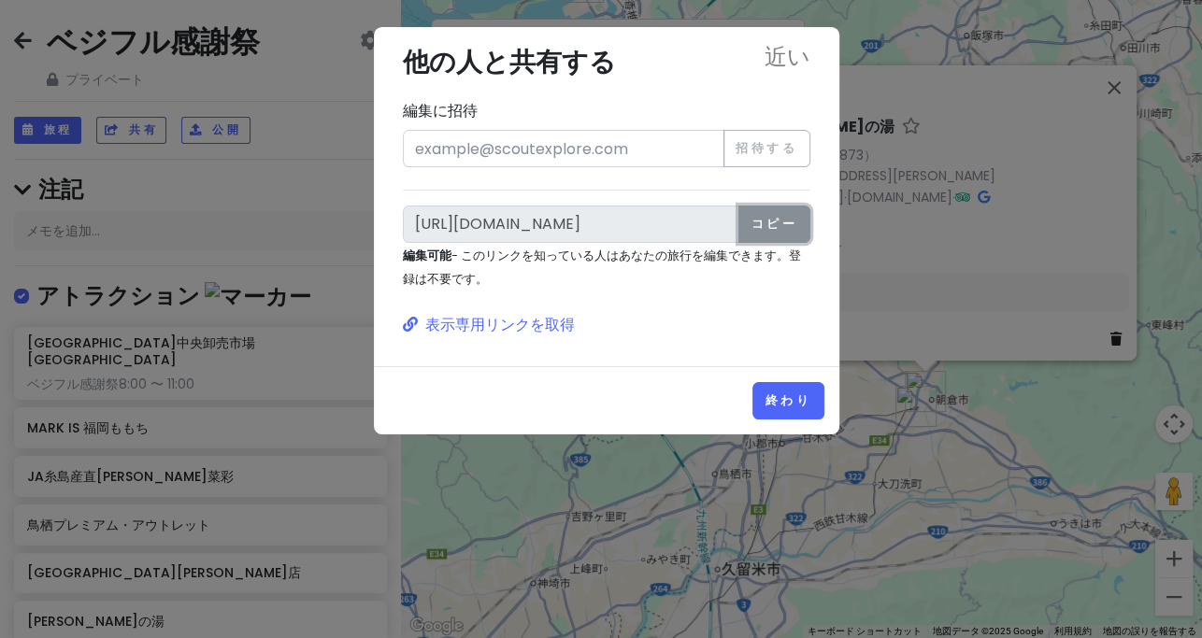
drag, startPoint x: 751, startPoint y: 219, endPoint x: 776, endPoint y: 210, distance: 25.7
click at [681, 220] on font "コピー" at bounding box center [774, 224] width 48 height 16
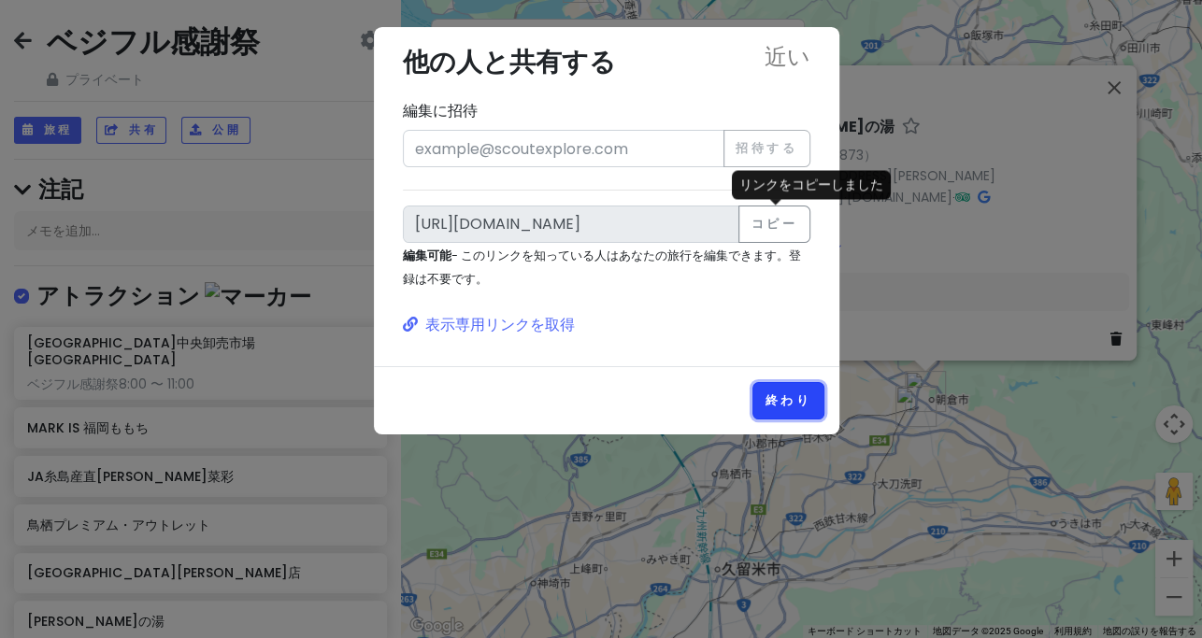
click at [681, 400] on font "終わり" at bounding box center [789, 401] width 48 height 16
